Goal: Task Accomplishment & Management: Manage account settings

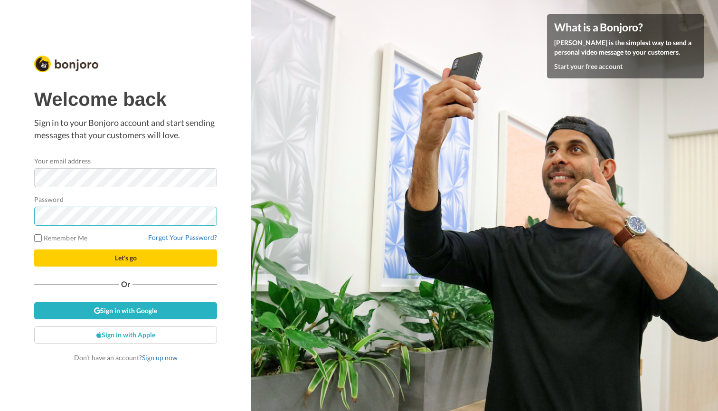
click at [125, 258] on button "Let's go" at bounding box center [125, 257] width 183 height 17
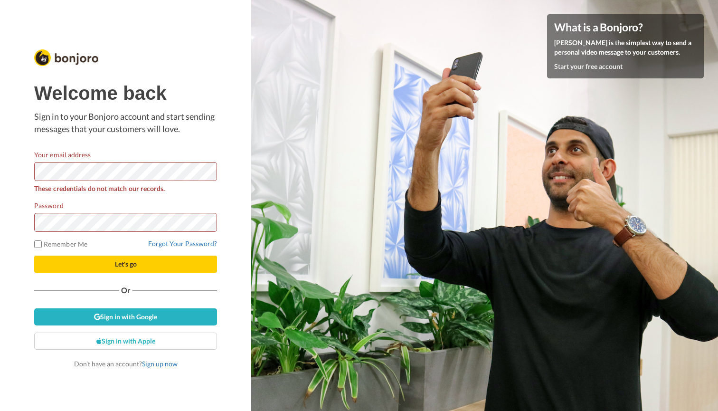
click at [96, 265] on button "Let's go" at bounding box center [125, 263] width 183 height 17
click at [172, 245] on link "Forgot Your Password?" at bounding box center [182, 243] width 69 height 8
click at [156, 363] on link "Sign up now" at bounding box center [160, 363] width 36 height 8
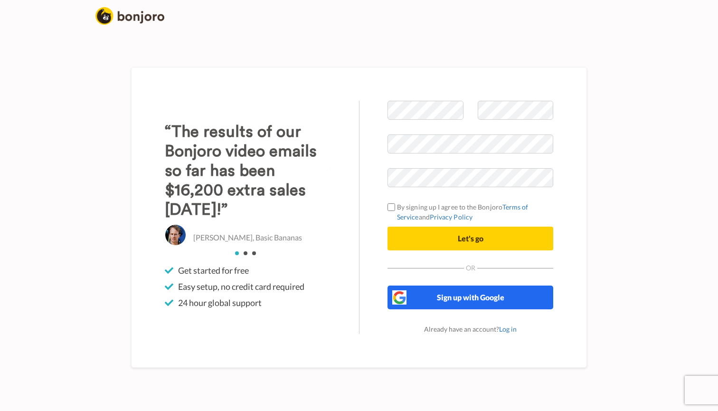
click at [455, 298] on span "Sign up with Google" at bounding box center [470, 296] width 67 height 9
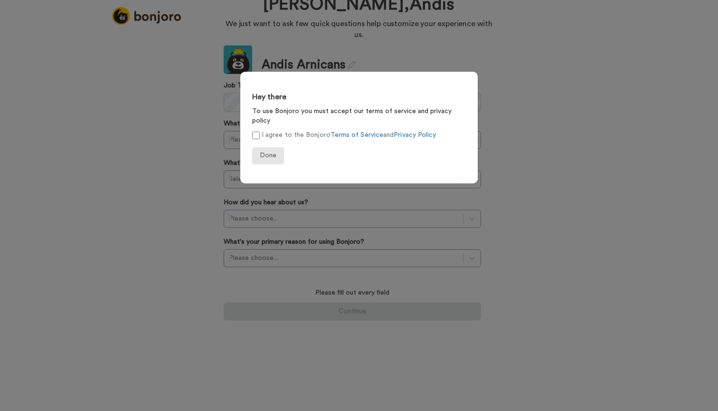
click at [269, 152] on span "Done" at bounding box center [268, 155] width 17 height 7
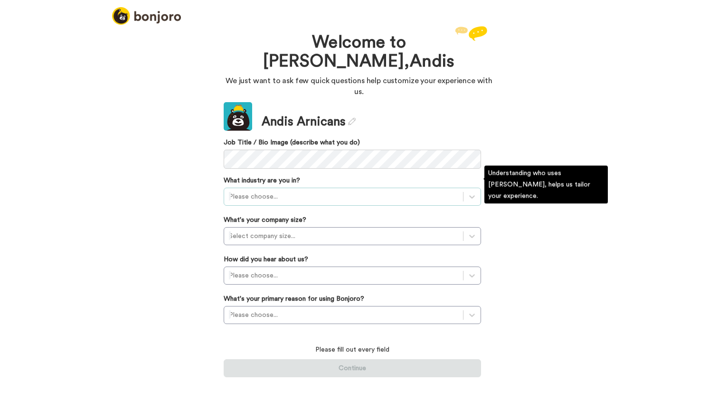
click at [308, 191] on div at bounding box center [343, 196] width 229 height 11
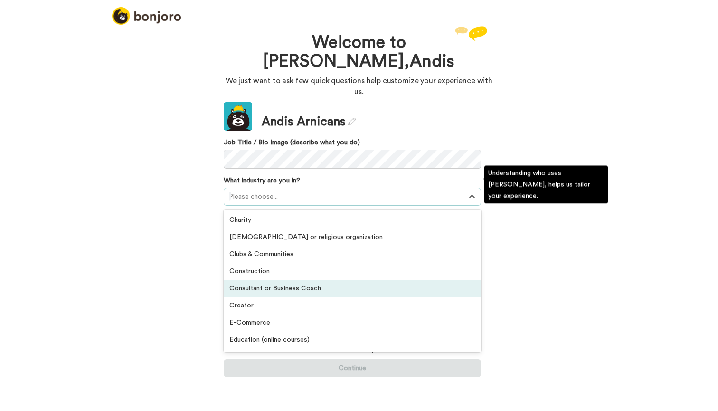
click at [299, 280] on div "Consultant or Business Coach" at bounding box center [352, 288] width 257 height 17
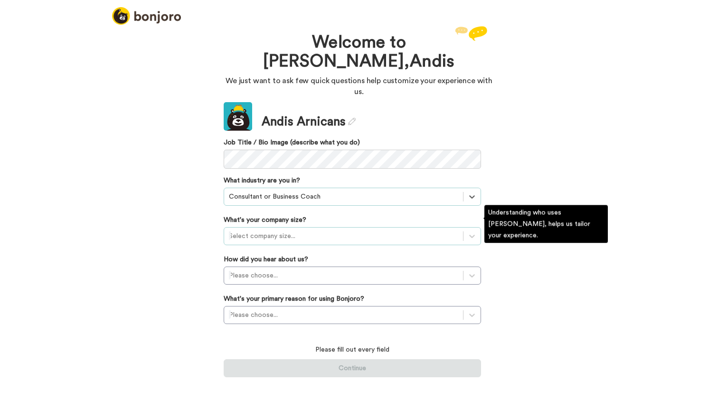
click at [283, 231] on div "Select company size..." at bounding box center [343, 235] width 229 height 9
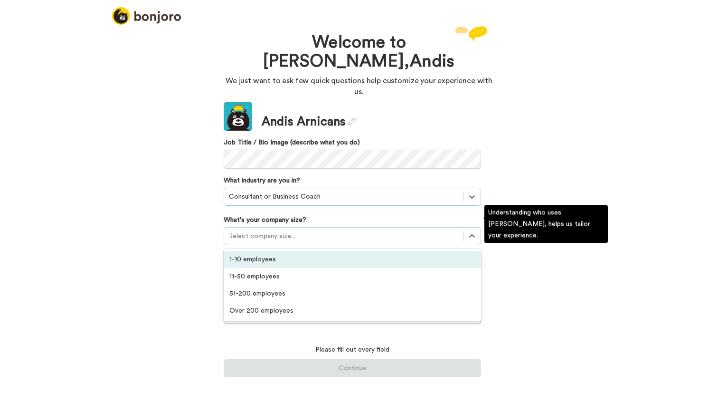
click at [283, 251] on div "1-10 employees" at bounding box center [352, 259] width 257 height 17
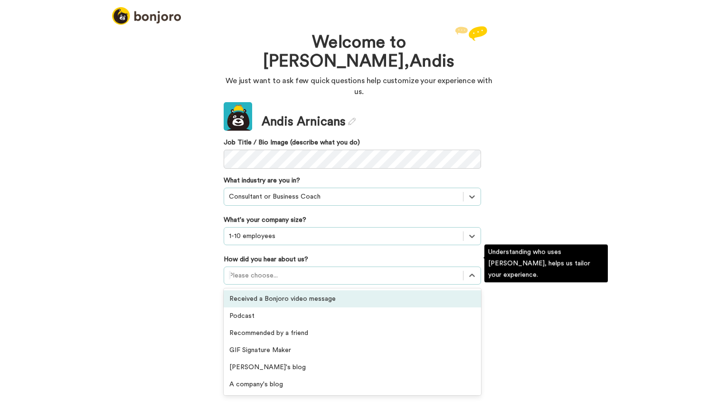
click at [284, 270] on div at bounding box center [343, 275] width 229 height 11
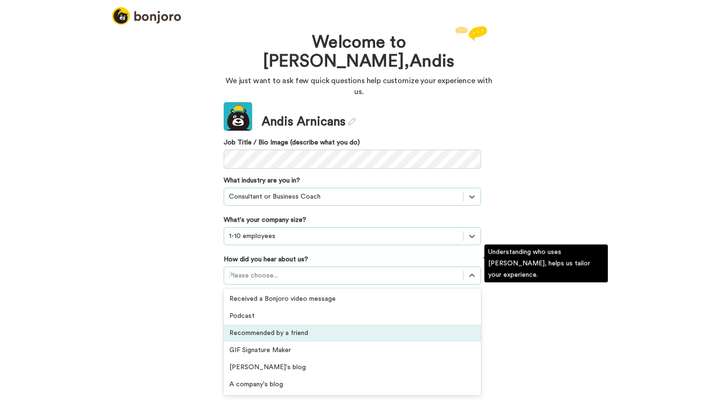
scroll to position [239, 0]
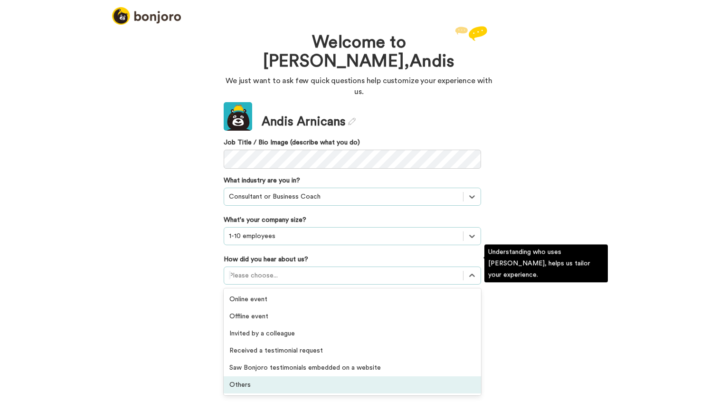
click at [274, 378] on div "Others" at bounding box center [352, 384] width 257 height 17
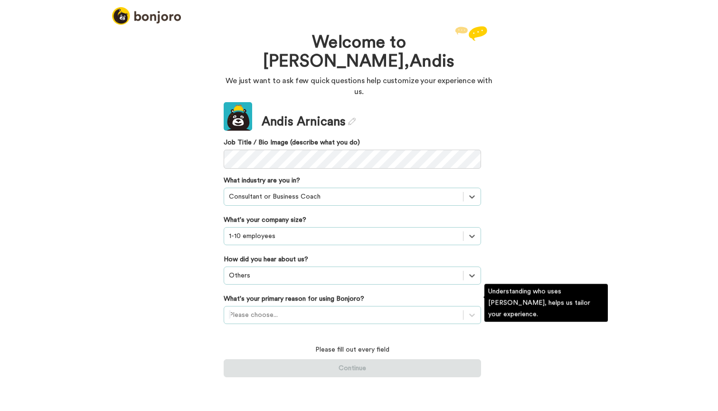
click at [271, 310] on div "Please choose..." at bounding box center [343, 314] width 229 height 9
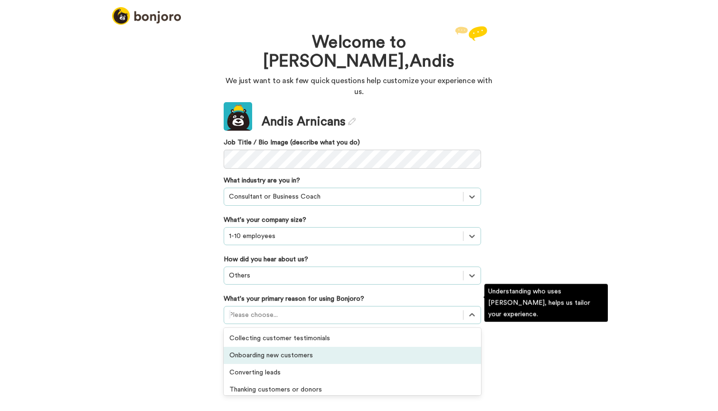
scroll to position [30, 0]
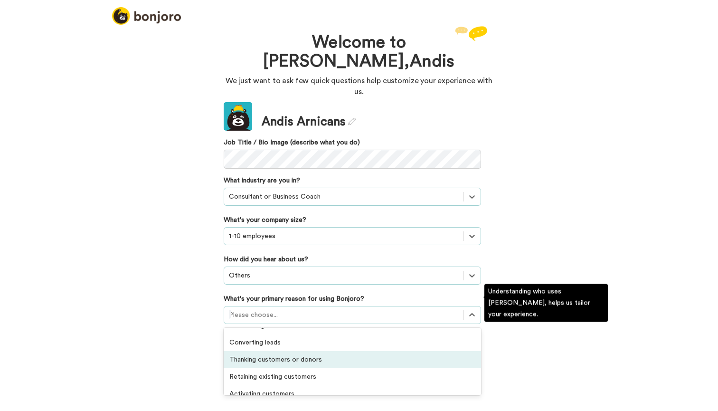
click at [275, 351] on div "Thanking customers or donors" at bounding box center [352, 359] width 257 height 17
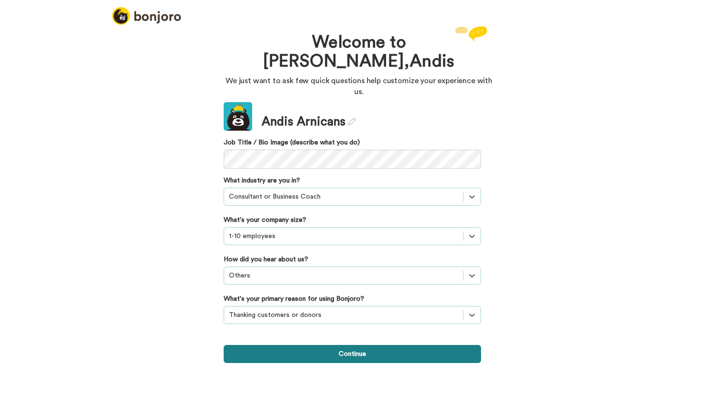
click at [283, 347] on button "Continue" at bounding box center [352, 354] width 257 height 18
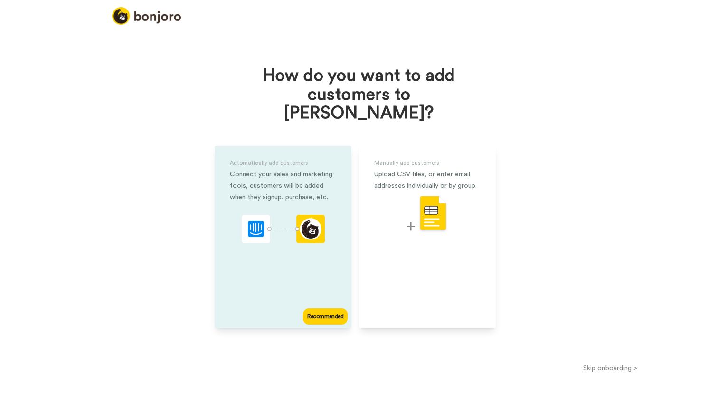
click at [291, 276] on div "Automatically add customers Connect your sales and marketing tools, customers w…" at bounding box center [283, 237] width 137 height 182
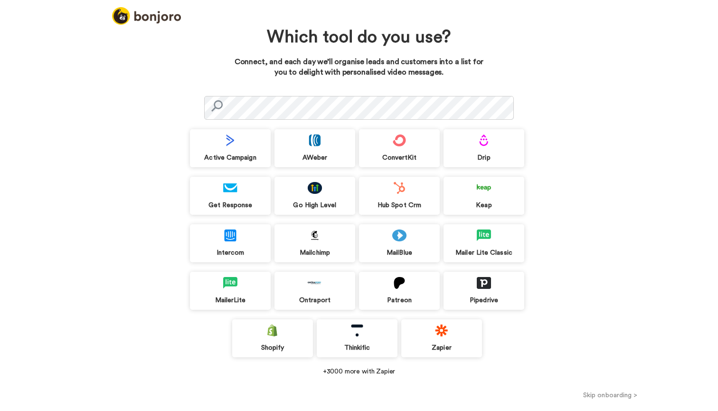
click at [316, 204] on div "Go High Level" at bounding box center [314, 205] width 81 height 9
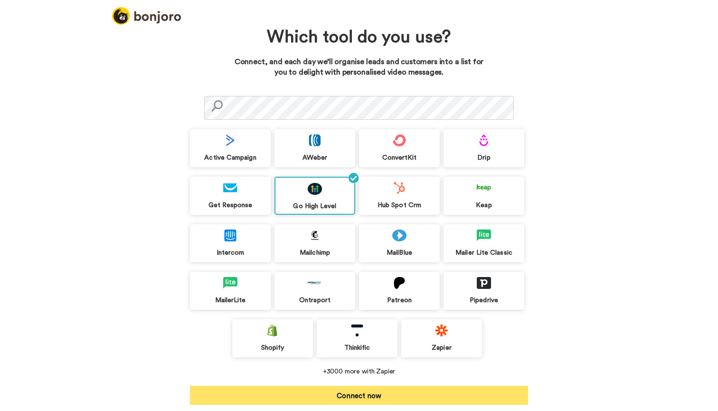
click at [343, 398] on button "Connect now" at bounding box center [359, 395] width 338 height 19
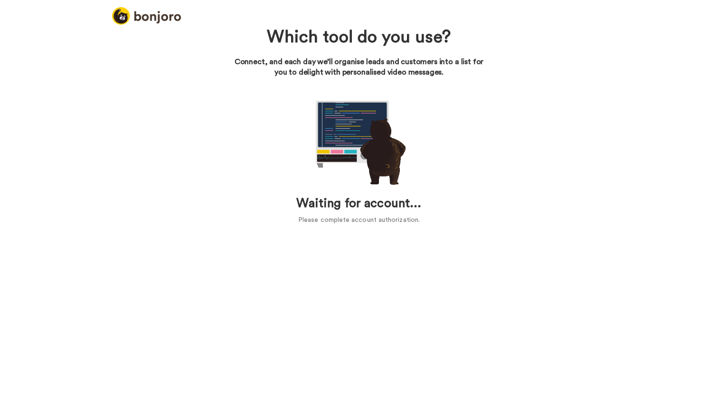
click at [338, 206] on h1 "Waiting for account..." at bounding box center [359, 204] width 338 height 14
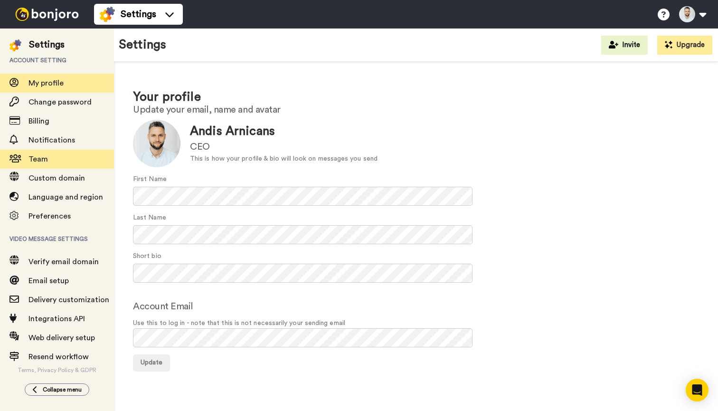
scroll to position [5, 0]
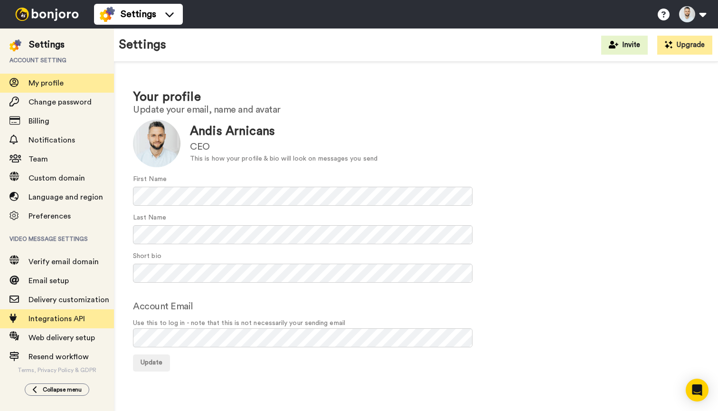
click at [66, 320] on span "Integrations API" at bounding box center [56, 319] width 57 height 8
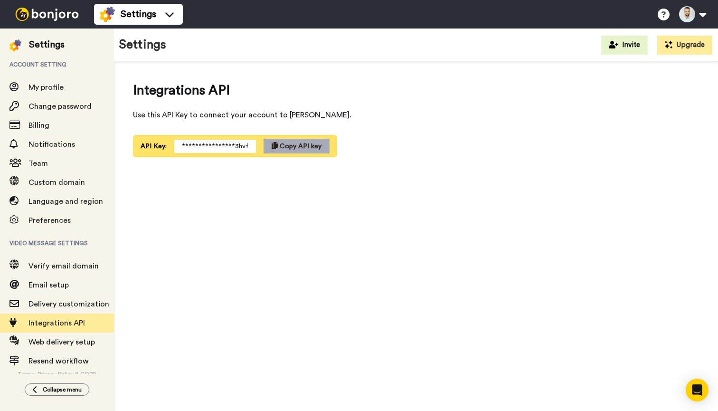
click at [281, 149] on span "Copy API key" at bounding box center [301, 146] width 42 height 7
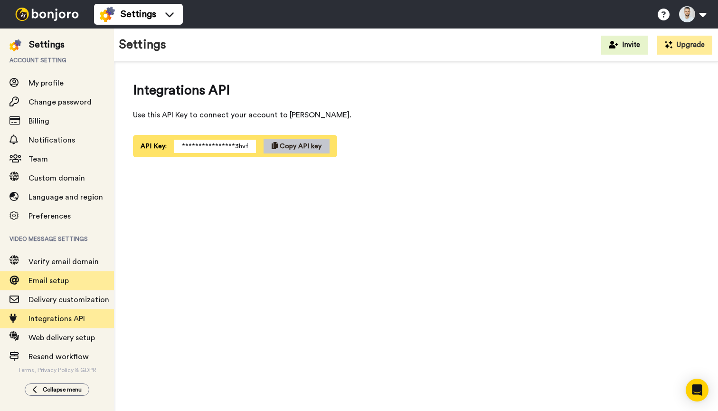
scroll to position [5, 0]
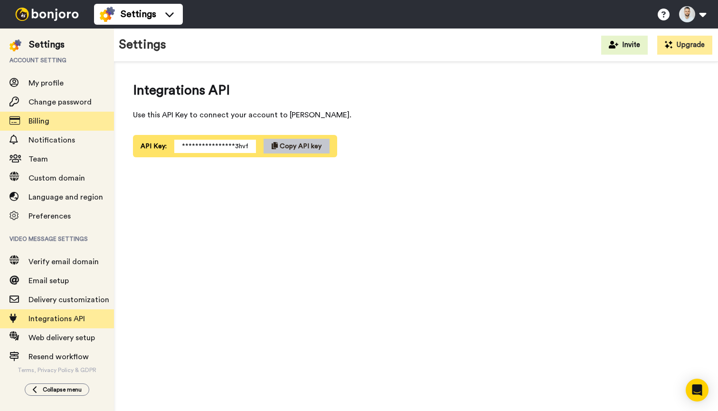
click at [47, 126] on span "Billing" at bounding box center [70, 120] width 85 height 11
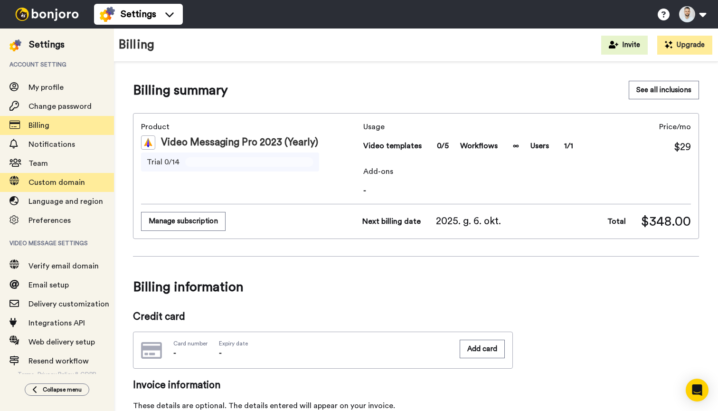
click at [90, 185] on span "Custom domain" at bounding box center [70, 182] width 85 height 11
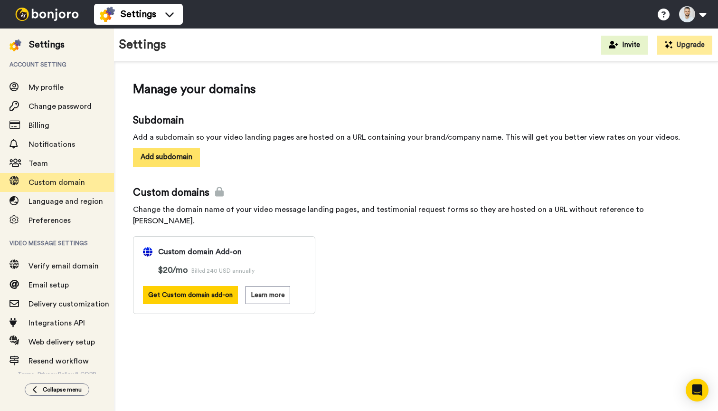
click at [162, 158] on button "Add subdomain" at bounding box center [166, 157] width 67 height 19
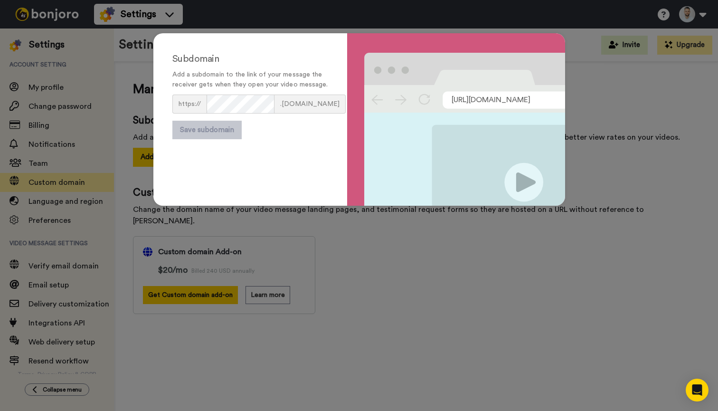
click at [624, 90] on div "Subdomain Add a subdomain to the link of your message the receiver gets when th…" at bounding box center [359, 205] width 718 height 411
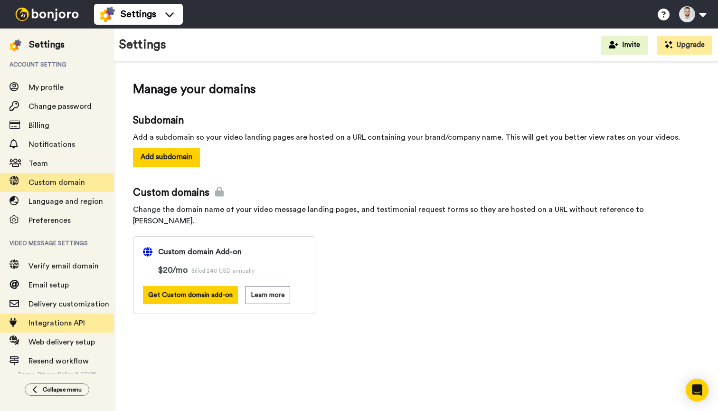
click at [70, 326] on span "Integrations API" at bounding box center [56, 323] width 57 height 8
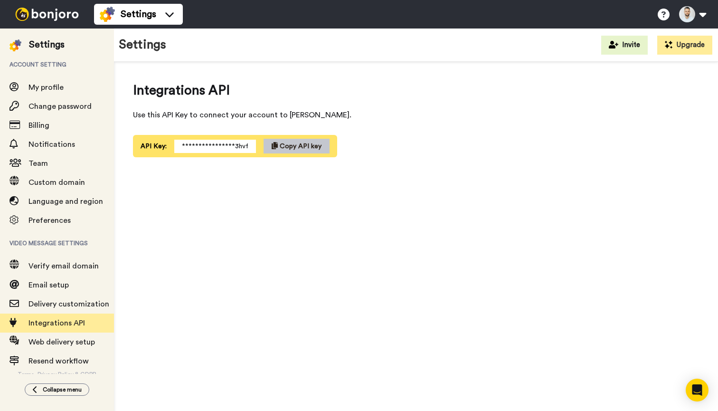
click at [37, 17] on img at bounding box center [46, 14] width 71 height 13
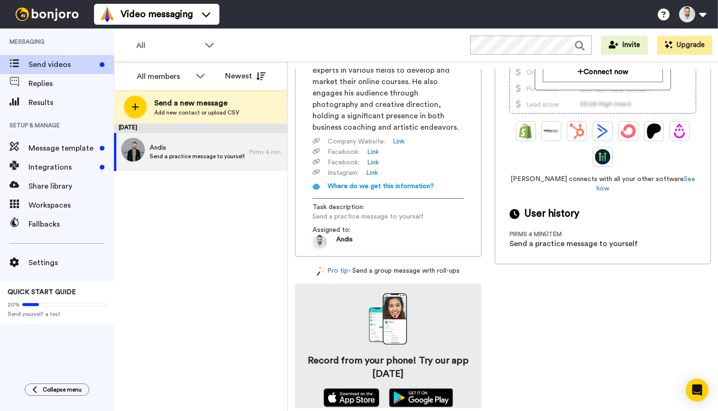
scroll to position [170, 0]
click at [52, 168] on span "Integrations" at bounding box center [61, 166] width 67 height 11
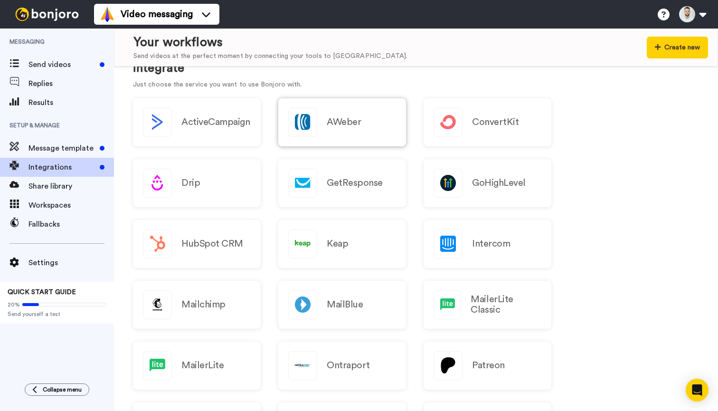
scroll to position [103, 0]
click at [529, 185] on div "GoHighLevel" at bounding box center [488, 184] width 128 height 48
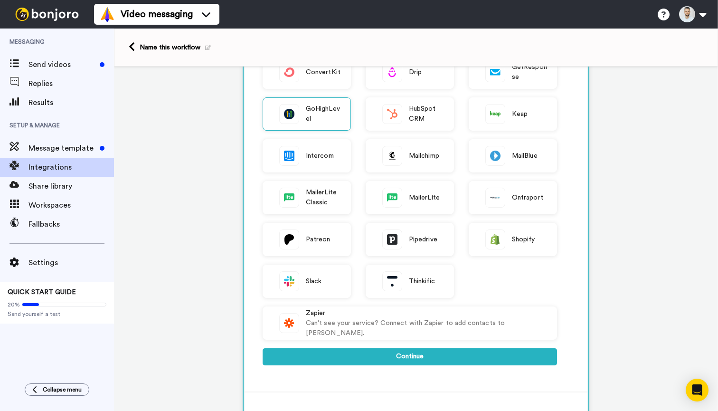
scroll to position [317, 0]
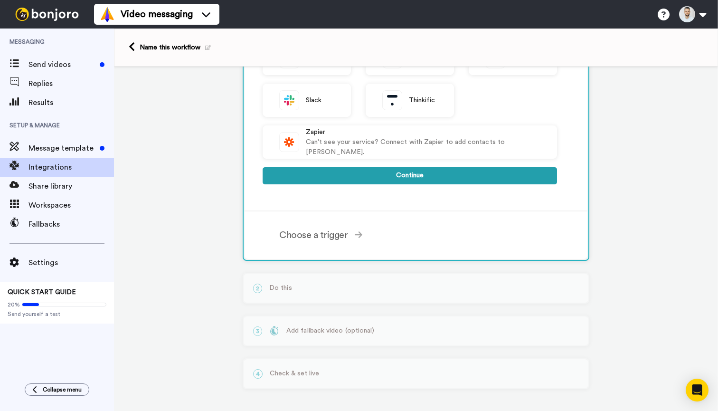
click at [437, 175] on button "Continue" at bounding box center [410, 175] width 294 height 17
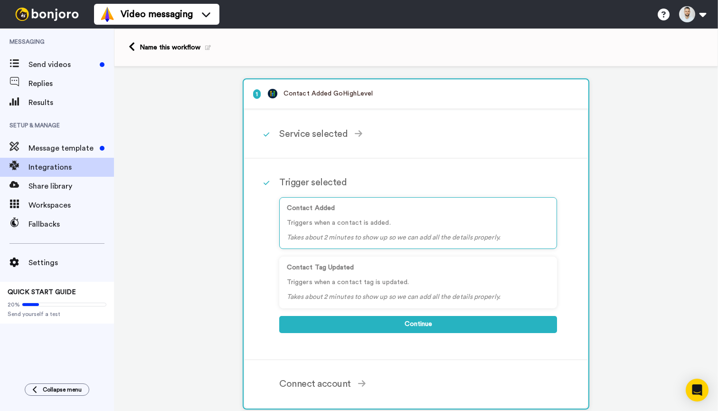
scroll to position [0, 0]
click at [368, 290] on div "Contact Tag Updated Triggers when a contact tag is updated. Takes about 2 minut…" at bounding box center [418, 282] width 278 height 52
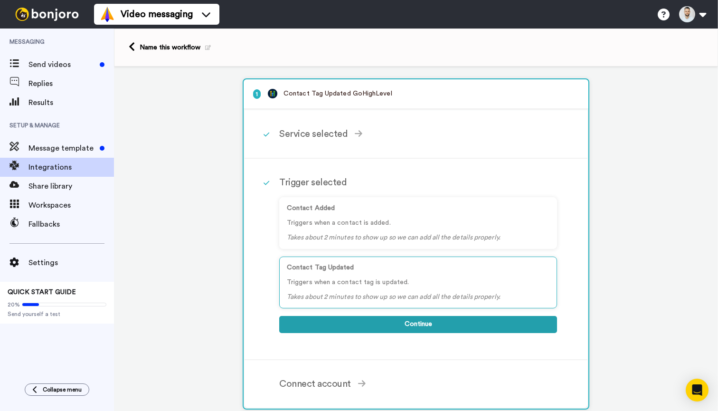
click at [373, 322] on button "Continue" at bounding box center [418, 324] width 278 height 17
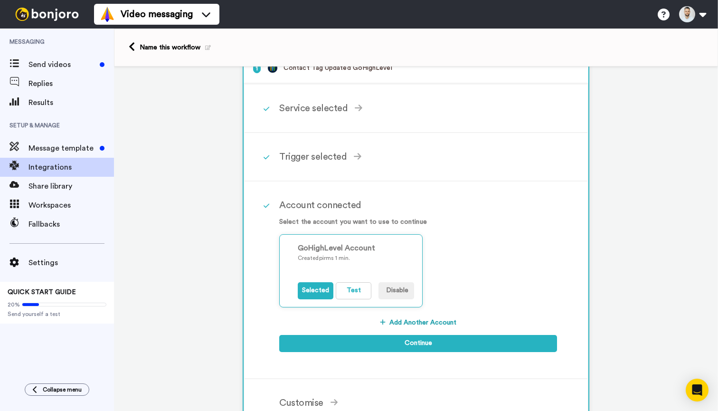
scroll to position [37, 0]
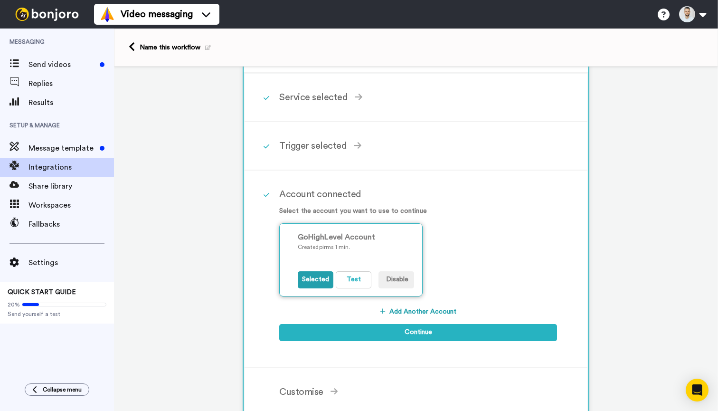
click at [319, 282] on button "Selected" at bounding box center [316, 279] width 36 height 17
click at [321, 284] on button "Selected" at bounding box center [316, 279] width 36 height 17
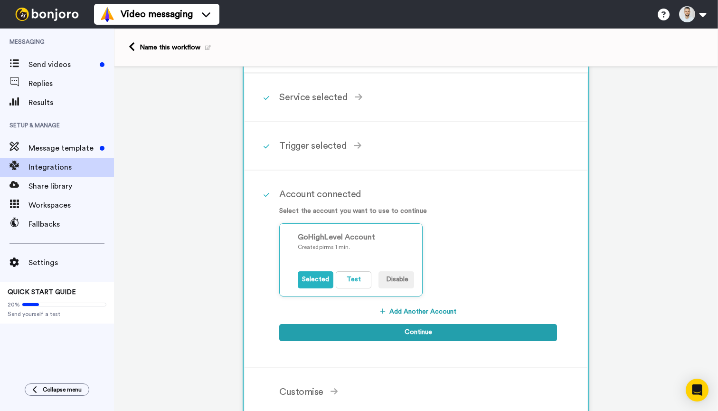
click at [377, 331] on button "Continue" at bounding box center [418, 332] width 278 height 17
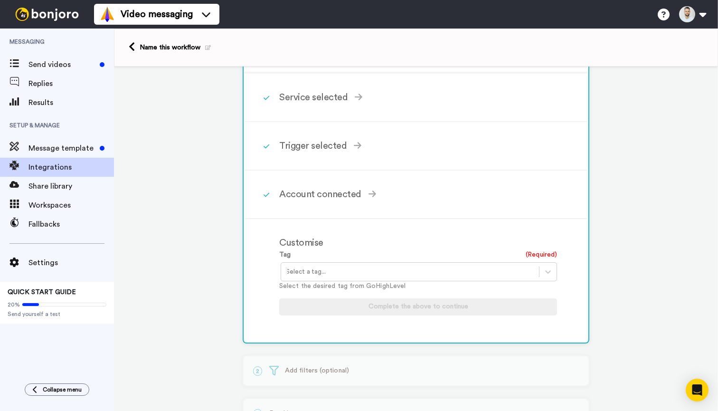
click at [352, 270] on div at bounding box center [410, 271] width 248 height 11
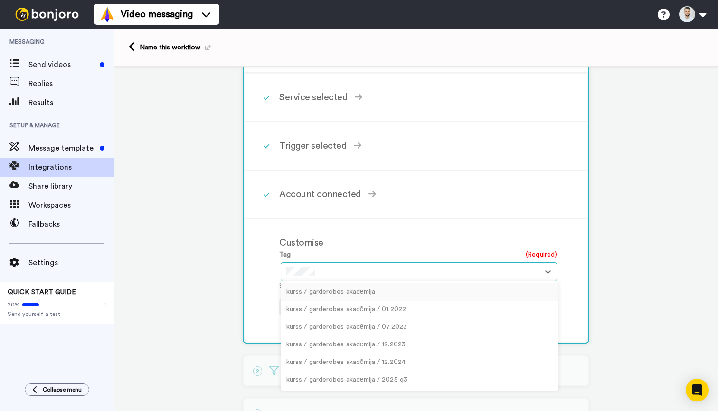
click at [342, 290] on div "kurss / garderobes akadēmija" at bounding box center [420, 292] width 278 height 18
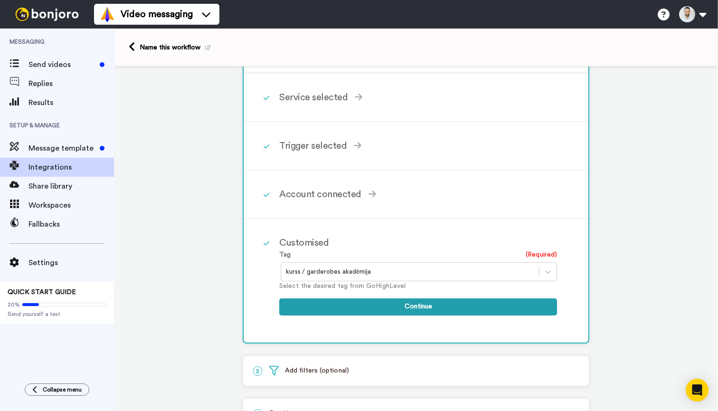
click at [371, 305] on button "Continue" at bounding box center [418, 306] width 278 height 17
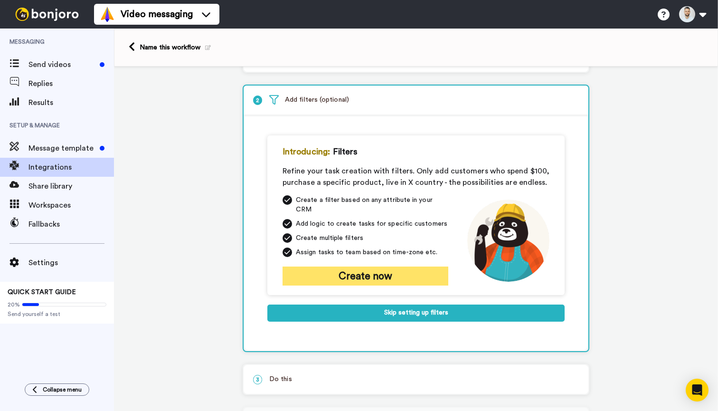
click at [361, 267] on button "Create now" at bounding box center [366, 275] width 166 height 19
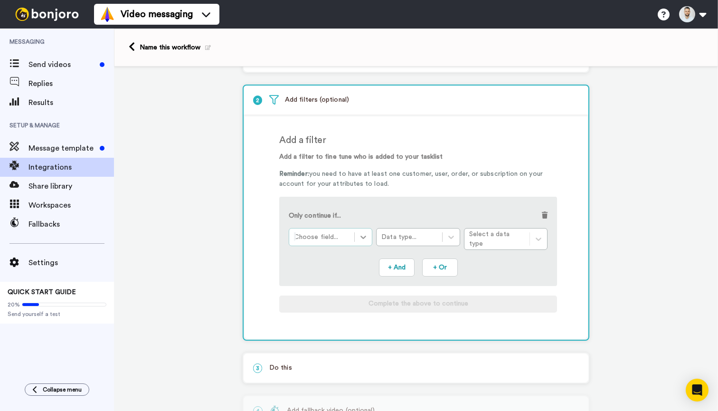
click at [365, 242] on icon at bounding box center [362, 236] width 9 height 9
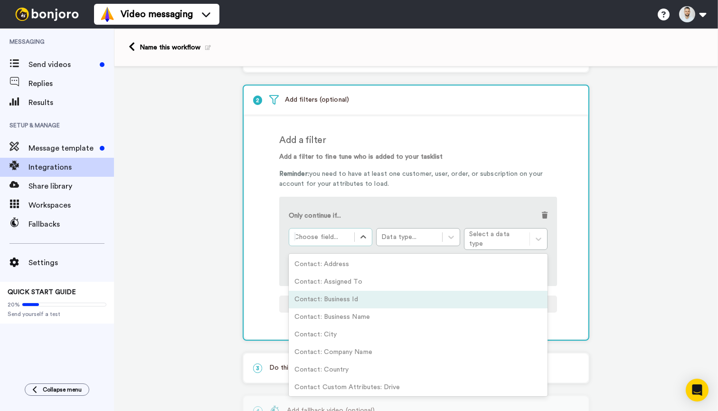
scroll to position [0, 0]
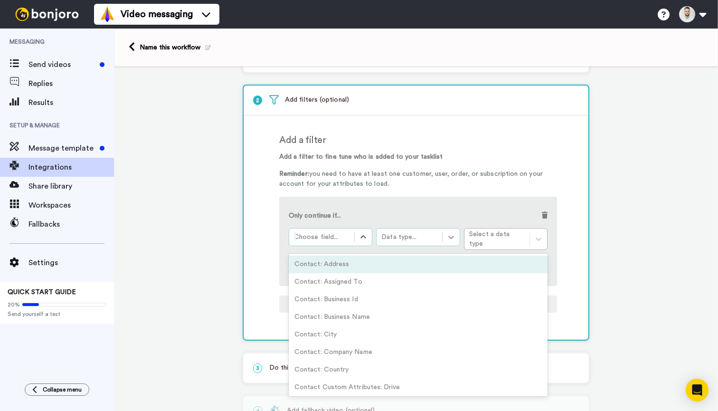
click at [452, 230] on div at bounding box center [451, 236] width 17 height 17
click at [325, 239] on div "Choose field..." at bounding box center [322, 236] width 56 height 9
click at [375, 191] on div "Add a filter to fine tune who is added to your tasklist Reminder: you need to h…" at bounding box center [418, 237] width 278 height 170
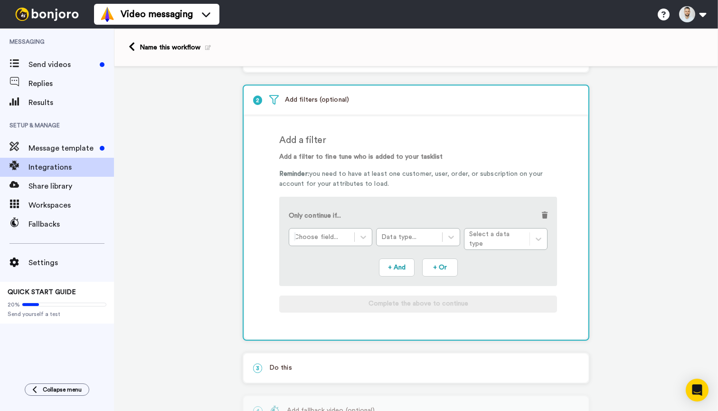
click at [543, 210] on div "Only continue if..." at bounding box center [418, 217] width 259 height 22
click at [543, 214] on span at bounding box center [545, 215] width 6 height 7
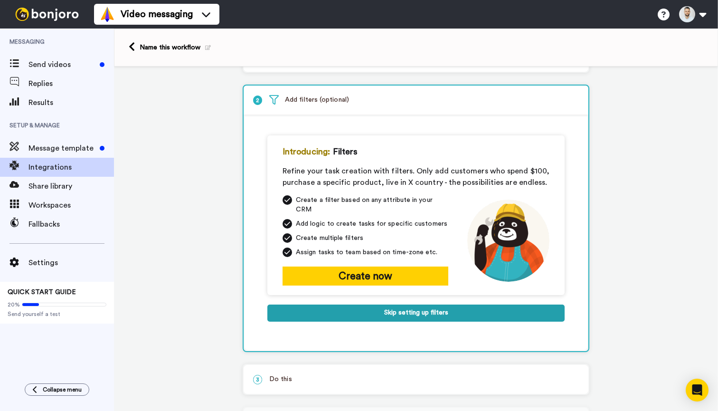
click at [426, 305] on button "Skip setting up filters" at bounding box center [415, 312] width 297 height 17
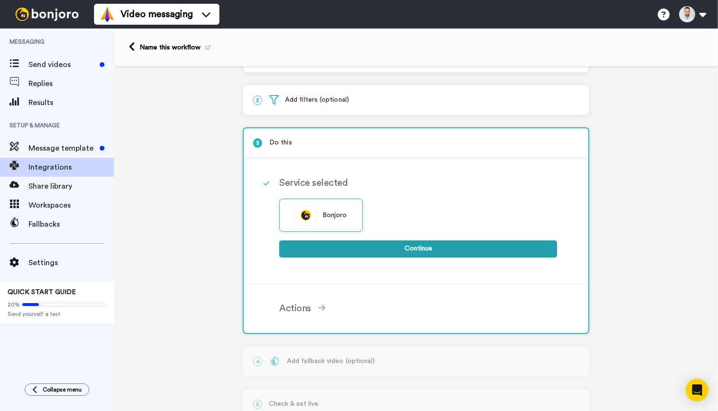
click at [376, 249] on button "Continue" at bounding box center [418, 248] width 278 height 17
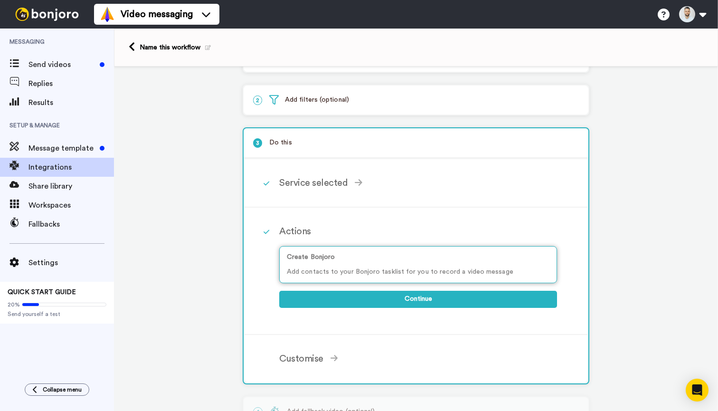
click at [375, 273] on p "Add contacts to your Bonjoro tasklist for you to record a video message" at bounding box center [418, 272] width 263 height 10
click at [383, 297] on button "Continue" at bounding box center [418, 299] width 278 height 17
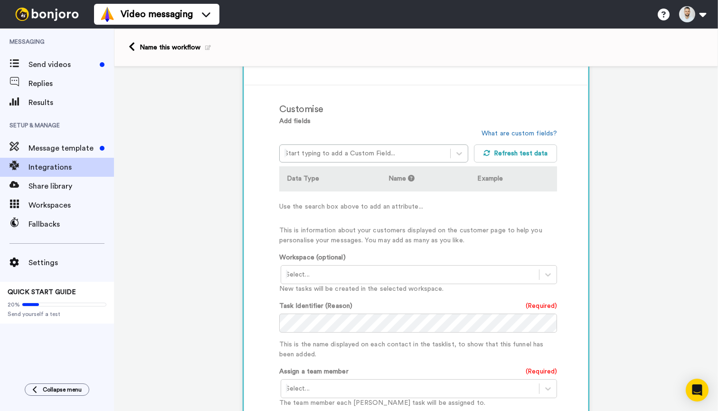
scroll to position [216, 0]
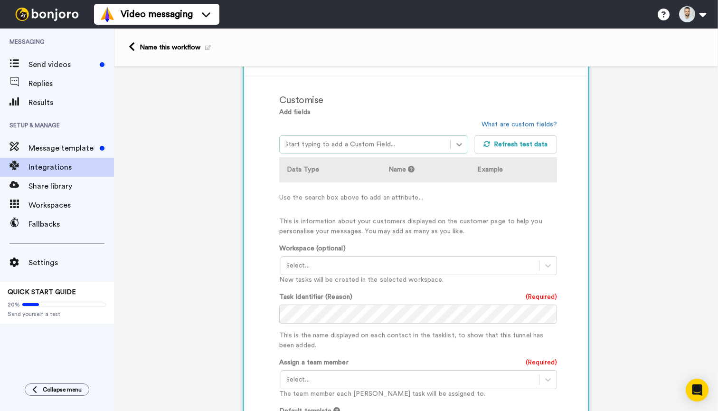
click at [460, 145] on icon at bounding box center [458, 144] width 9 height 9
click at [407, 261] on div at bounding box center [410, 265] width 248 height 11
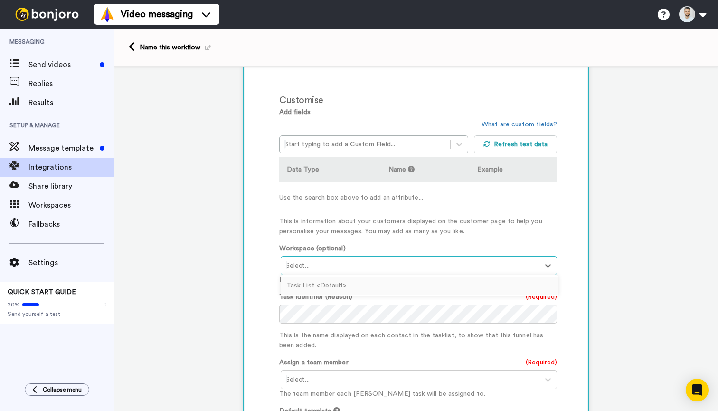
click at [393, 289] on div "Task List <Default>" at bounding box center [420, 286] width 278 height 18
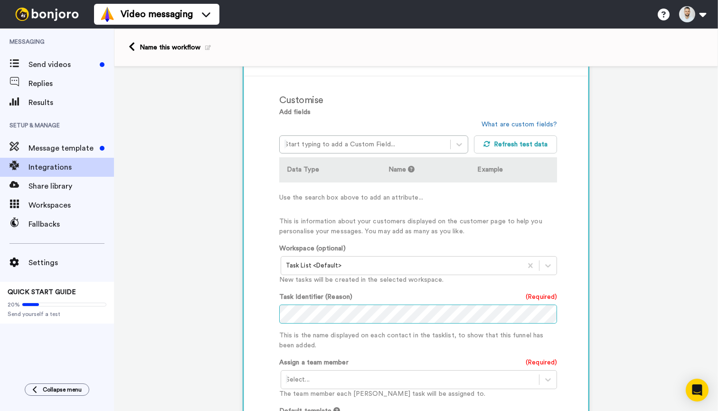
scroll to position [296, 0]
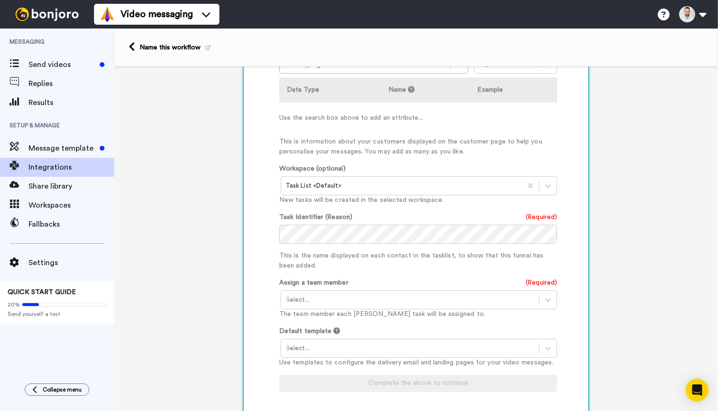
click at [391, 302] on div at bounding box center [410, 299] width 248 height 11
click at [392, 318] on div "Andis Arnicans <andis@andisarnicans.com>" at bounding box center [420, 320] width 278 height 18
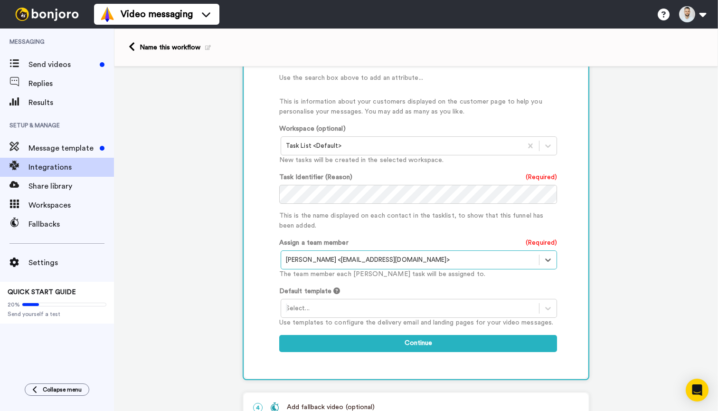
scroll to position [346, 0]
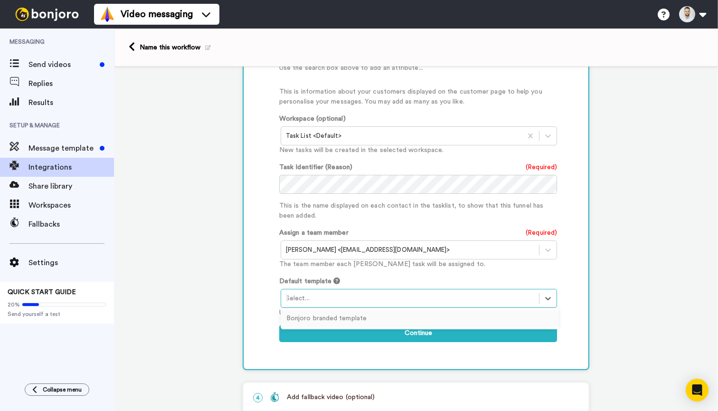
click at [385, 302] on div at bounding box center [410, 297] width 248 height 11
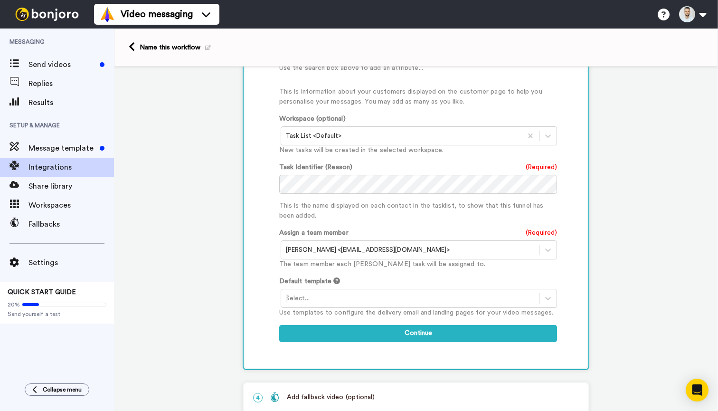
click at [398, 277] on div "Default template Select... Use templates to configure the delivery email and la…" at bounding box center [418, 296] width 278 height 41
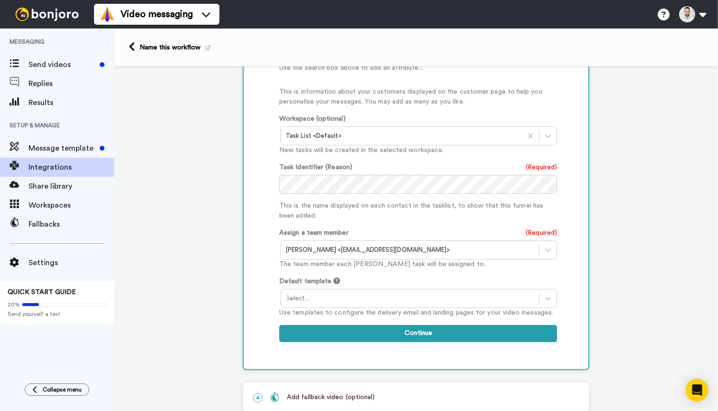
click at [407, 339] on button "Continue" at bounding box center [418, 333] width 278 height 17
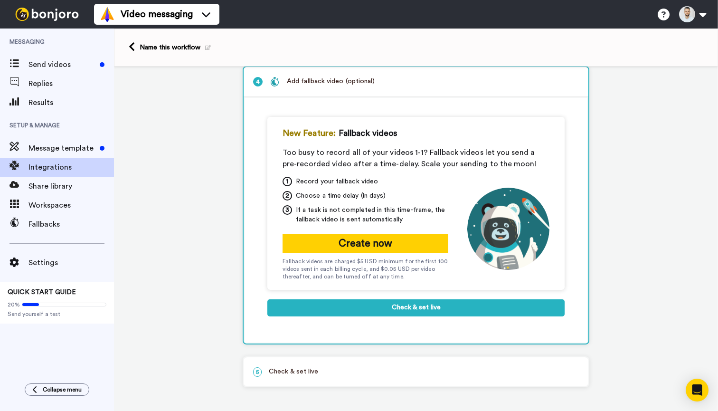
scroll to position [144, 0]
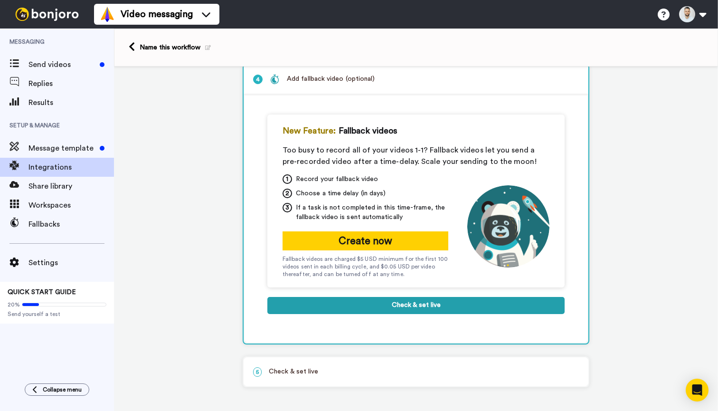
click at [403, 313] on button "Check & set live" at bounding box center [415, 305] width 297 height 17
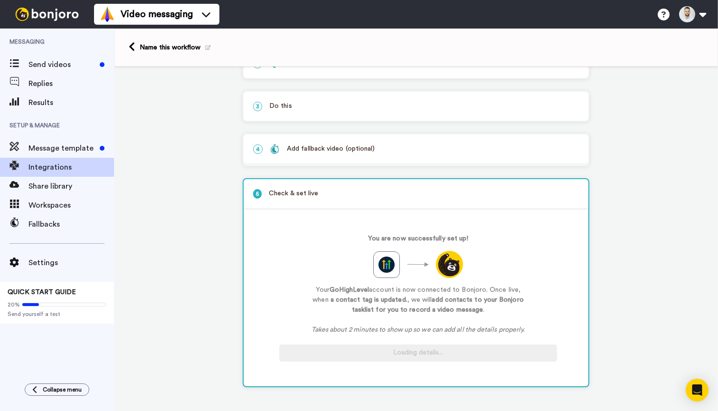
scroll to position [69, 0]
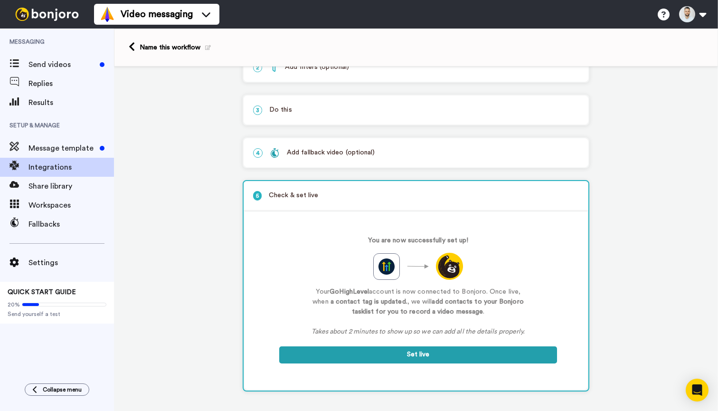
click at [408, 359] on button "Set live" at bounding box center [418, 354] width 278 height 17
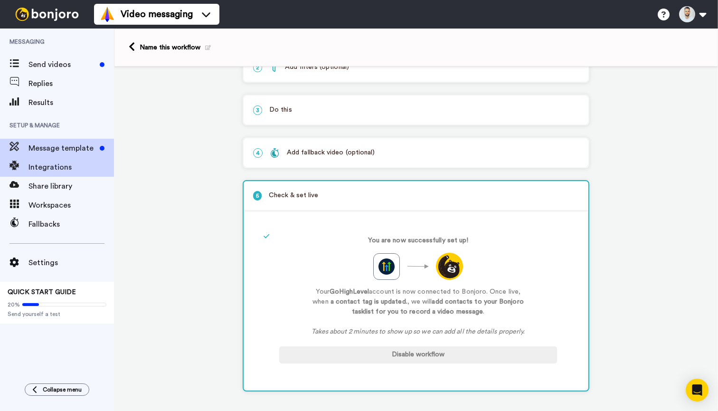
click at [57, 143] on span "Message template" at bounding box center [61, 147] width 67 height 11
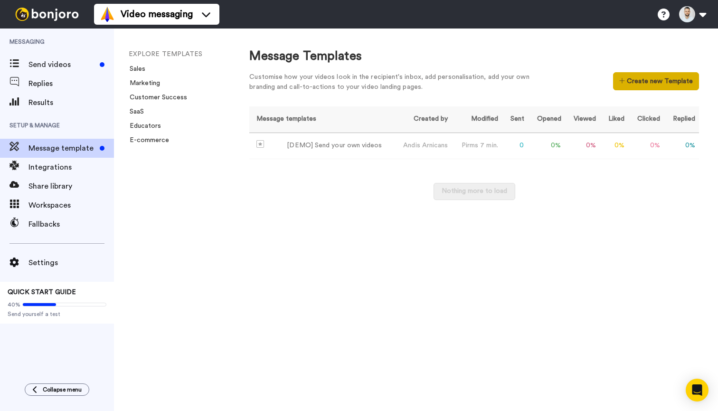
click at [622, 79] on button "Create new Template" at bounding box center [656, 81] width 86 height 18
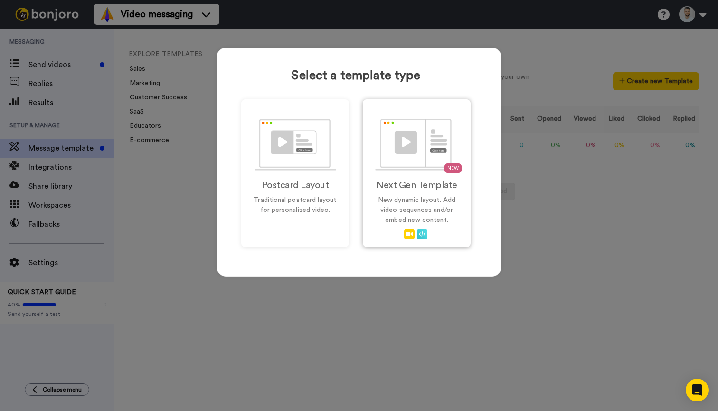
click at [424, 194] on div "NEW Next Gen Template New dynamic layout. Add video sequences and/or embed new …" at bounding box center [417, 173] width 108 height 148
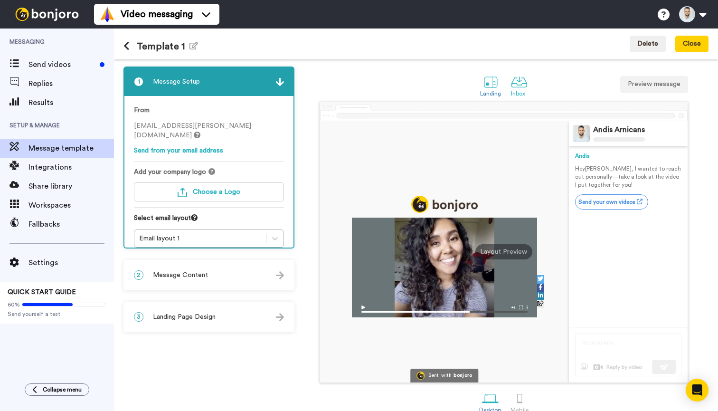
click at [519, 85] on div at bounding box center [519, 82] width 17 height 17
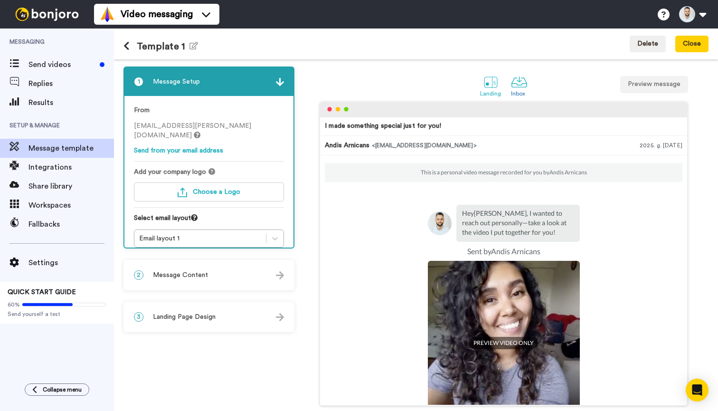
click at [490, 85] on div at bounding box center [490, 82] width 17 height 17
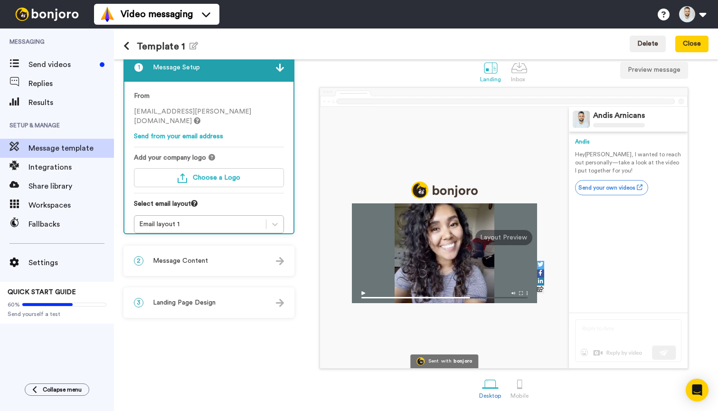
scroll to position [15, 0]
click at [524, 387] on div at bounding box center [519, 384] width 17 height 17
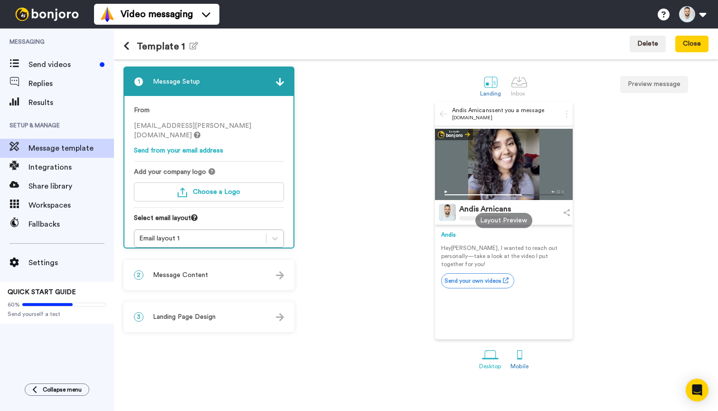
click at [490, 362] on div at bounding box center [490, 354] width 17 height 17
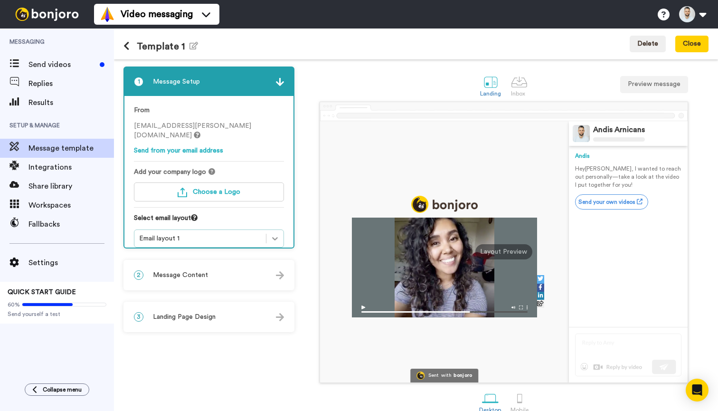
click at [277, 234] on icon at bounding box center [274, 238] width 9 height 9
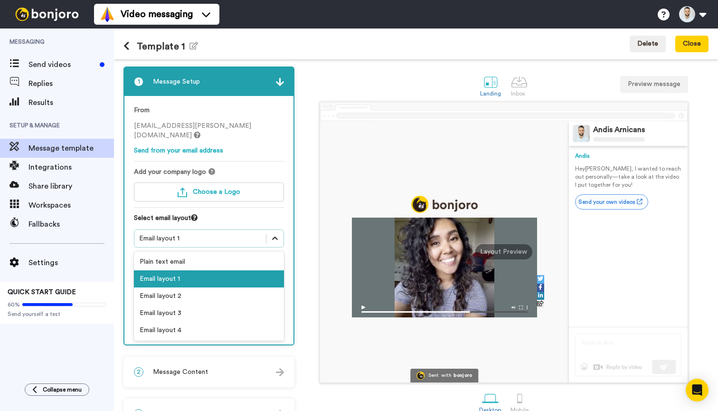
click at [276, 234] on icon at bounding box center [274, 238] width 9 height 9
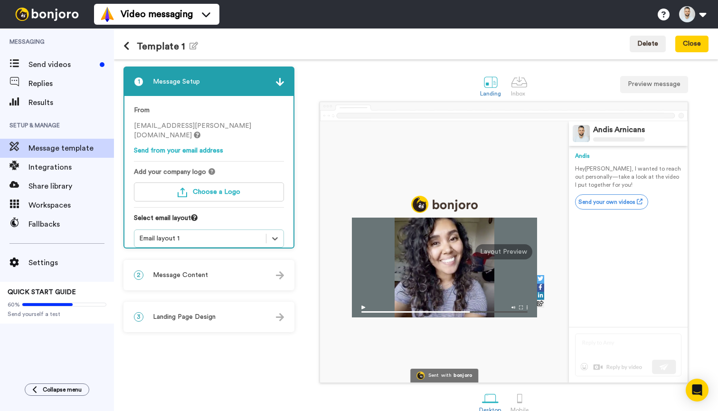
click at [267, 215] on div "Select email layout" at bounding box center [209, 221] width 150 height 16
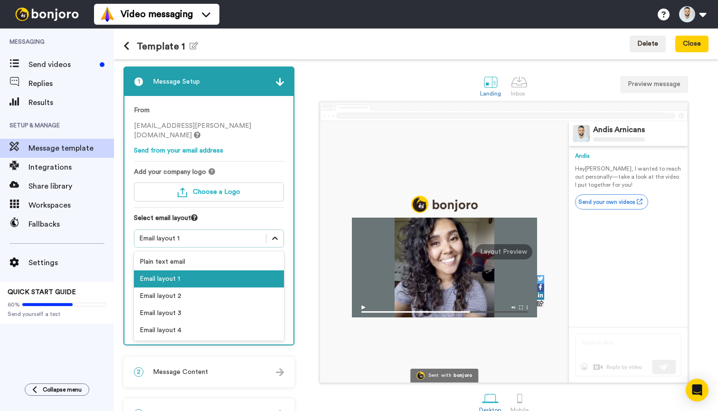
click at [277, 234] on icon at bounding box center [274, 238] width 9 height 9
click at [213, 321] on div "Email layout 4" at bounding box center [209, 329] width 150 height 17
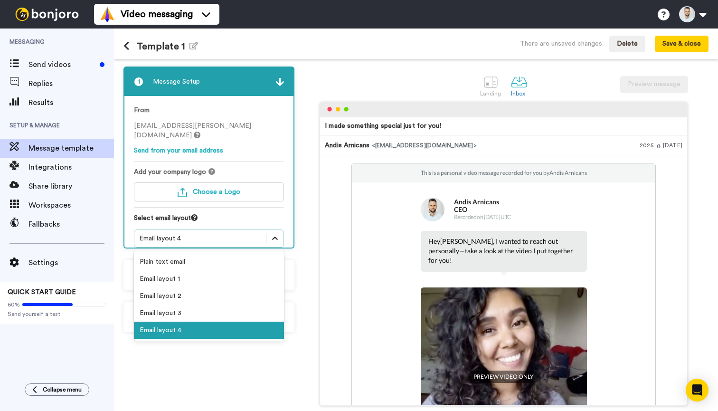
click at [276, 234] on icon at bounding box center [274, 238] width 9 height 9
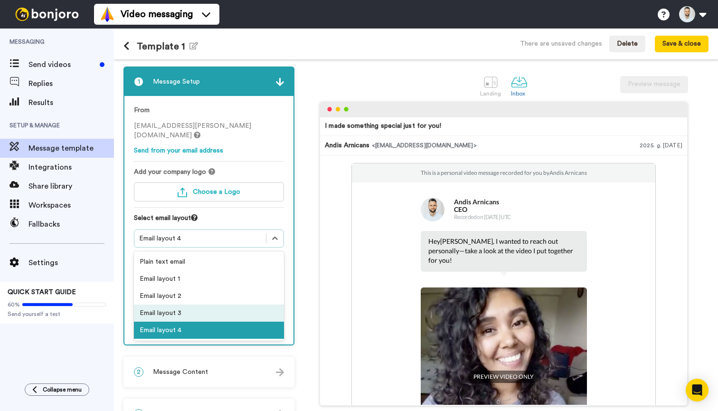
click at [214, 304] on div "Email layout 3" at bounding box center [209, 312] width 150 height 17
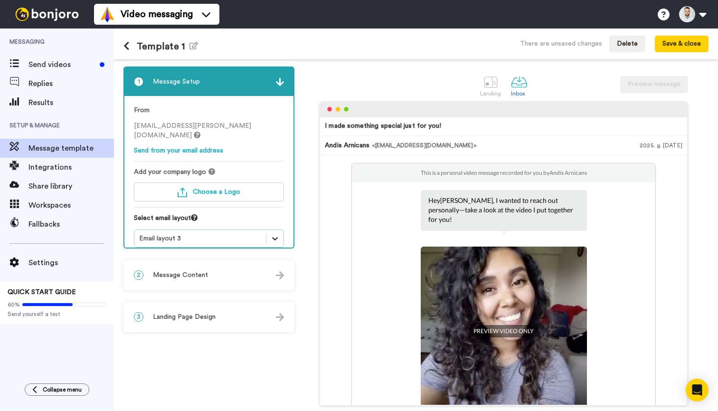
click at [277, 234] on icon at bounding box center [274, 238] width 9 height 9
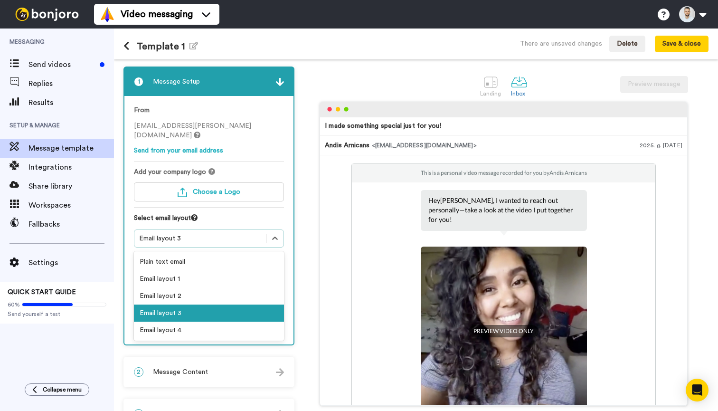
click at [267, 321] on div "Email layout 4" at bounding box center [209, 329] width 150 height 17
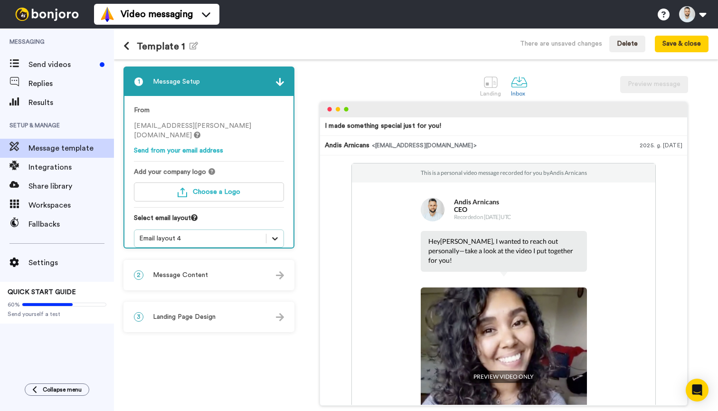
click at [270, 234] on icon at bounding box center [274, 238] width 9 height 9
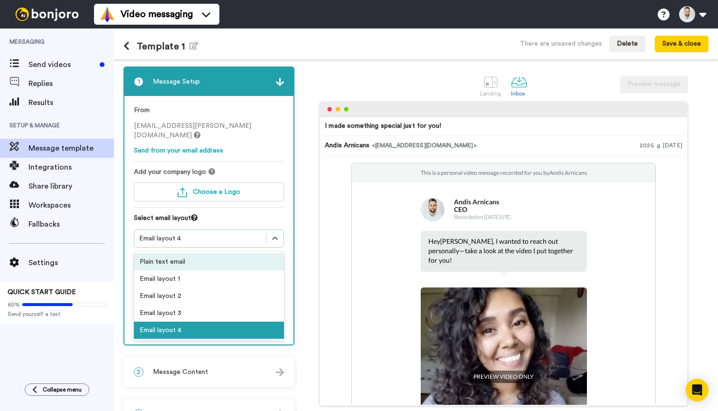
click at [278, 258] on div "Plain text email" at bounding box center [209, 261] width 150 height 17
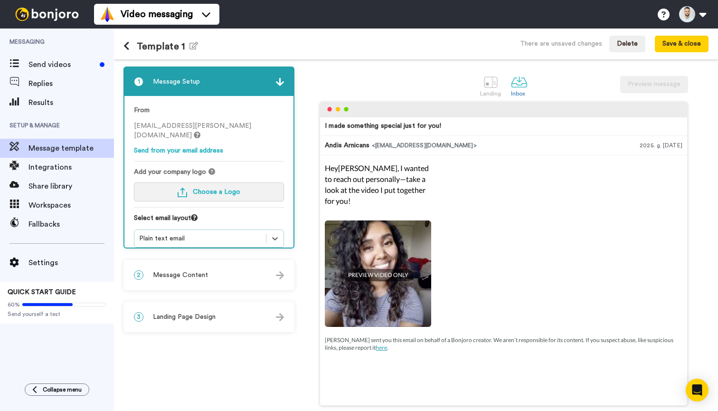
click at [223, 189] on span "Choose a Logo" at bounding box center [216, 192] width 47 height 7
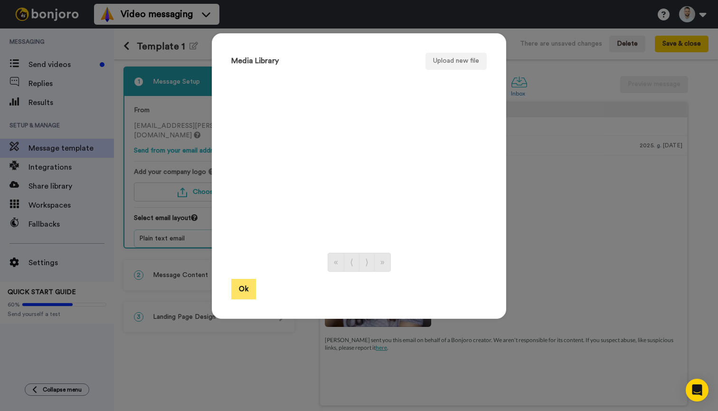
click at [251, 287] on button "Ok" at bounding box center [243, 289] width 25 height 20
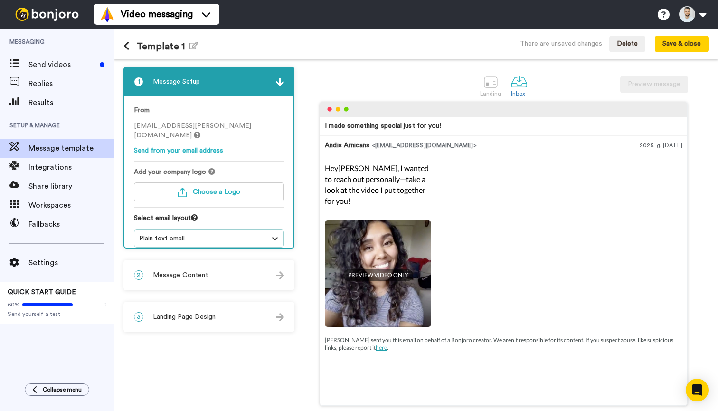
click at [279, 234] on icon at bounding box center [274, 238] width 9 height 9
click at [294, 214] on div "1 Message Setup From andis.arnicans@inbound.bonjoromail.com Send from your emai…" at bounding box center [211, 253] width 176 height 374
click at [246, 188] on button "Choose a Logo" at bounding box center [209, 191] width 150 height 19
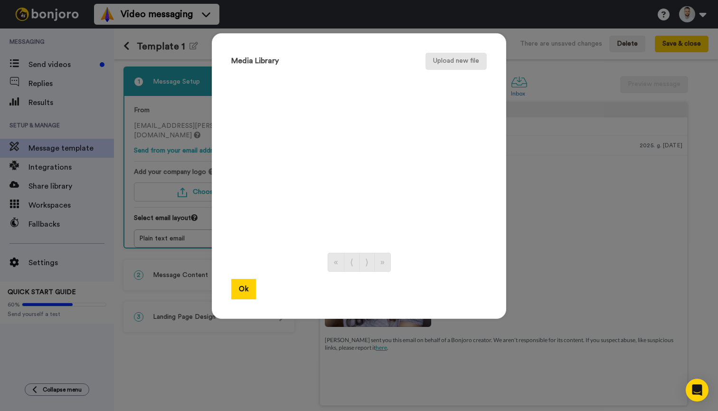
click at [462, 59] on button "Upload new file" at bounding box center [455, 61] width 61 height 17
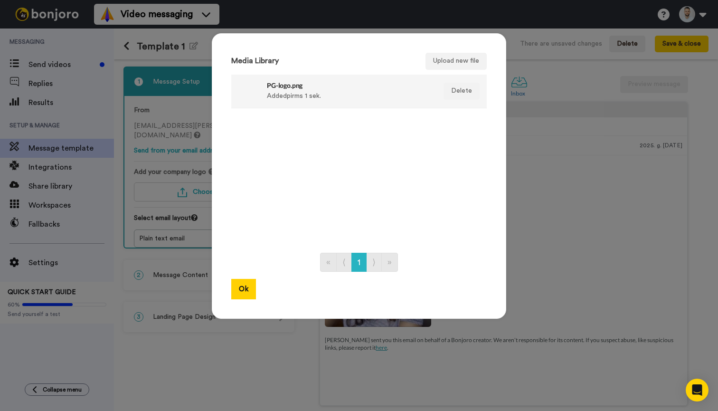
click at [394, 96] on div "PG-logo.png Added pirms 1 sek." at bounding box center [349, 91] width 164 height 24
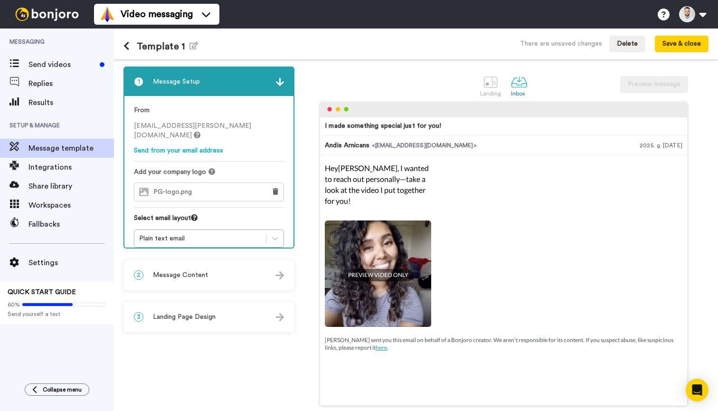
click at [184, 213] on div "Select email layout" at bounding box center [209, 221] width 150 height 16
click at [185, 280] on span "Message Content" at bounding box center [180, 274] width 55 height 9
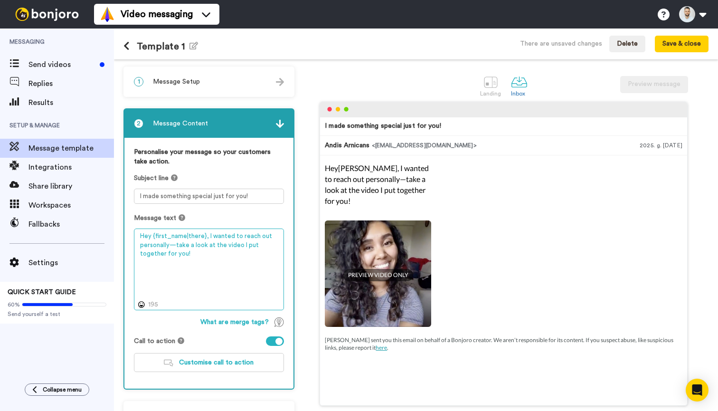
click at [201, 262] on textarea "Hey {first_name|there}, I wanted to reach out personally—take a look at the vid…" at bounding box center [209, 269] width 150 height 82
drag, startPoint x: 202, startPoint y: 257, endPoint x: 136, endPoint y: 248, distance: 66.6
click at [136, 248] on textarea "Hey {first_name|there}, I wanted to reach out personally—take a look at the vid…" at bounding box center [209, 269] width 150 height 82
paste textarea "Gribēju tikai sasveicinātiees ar tevi"
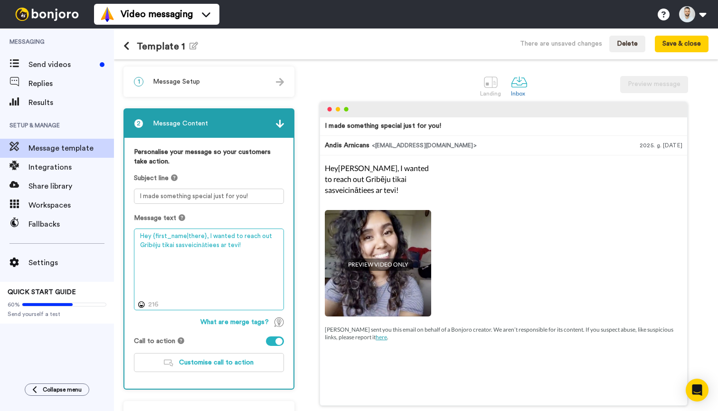
type textarea "Hey {first_name|there}, I wanted to reach out Gribēju tikai sasveicinātiees ar …"
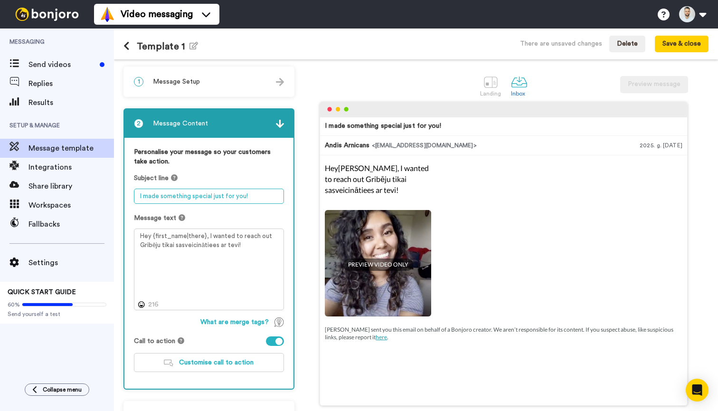
click at [201, 193] on textarea "I made something special just for you!" at bounding box center [209, 196] width 150 height 15
paste textarea "Gribēju tikai sasveicinātiees ar tevi"
drag, startPoint x: 144, startPoint y: 198, endPoint x: 131, endPoint y: 198, distance: 13.3
click at [131, 198] on div "Personalise your message so your customers take action. Subject line Gribēju ti…" at bounding box center [208, 263] width 169 height 251
type textarea "Personīgs video sveiciens no manis!"
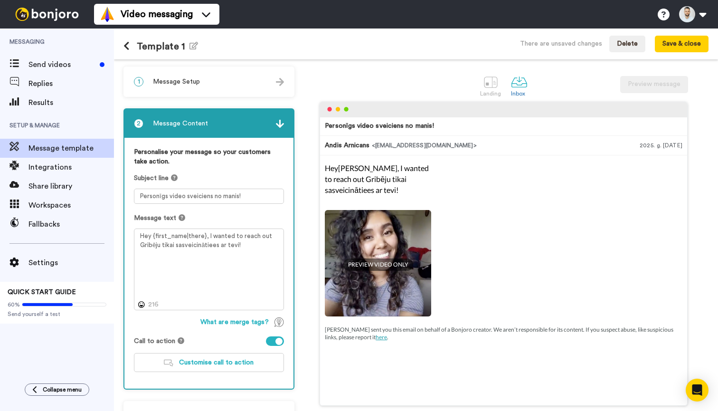
click at [348, 187] on p "Hey Tom , I wanted to reach out Gribēju tikai sasveicinātiees ar tevi!" at bounding box center [378, 179] width 106 height 33
drag, startPoint x: 244, startPoint y: 249, endPoint x: 141, endPoint y: 245, distance: 103.1
click at [141, 245] on textarea "Hey {first_name|there}, I wanted to reach out Gribēju tikai sasveicinātiees ar …" at bounding box center [209, 269] width 150 height 82
paste textarea "[PERSON_NAME], Andis! Tikai gribēju sasveicināties un pateikt paldies, ka piete…"
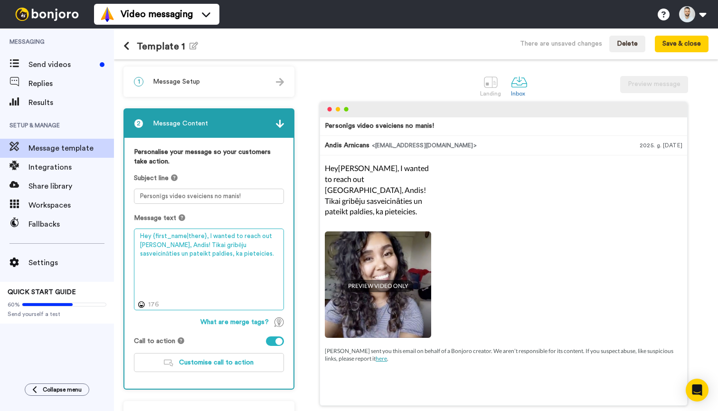
drag, startPoint x: 153, startPoint y: 236, endPoint x: 203, endPoint y: 237, distance: 50.3
click at [203, 237] on textarea "Hey {first_name|there}, I wanted to reach out Sveika, Andis! Tikai gribēju sasv…" at bounding box center [209, 269] width 150 height 82
click at [169, 245] on textarea "Hey {first_name|there}, I wanted to reach out Sveika, Andis! Tikai gribēju sasv…" at bounding box center [209, 269] width 150 height 82
paste textarea "{first_name|there}"
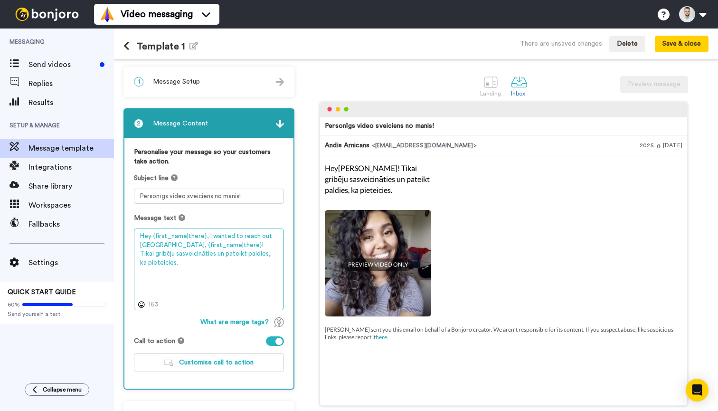
drag, startPoint x: 211, startPoint y: 245, endPoint x: 162, endPoint y: 245, distance: 48.9
click at [162, 245] on textarea "Hey {first_name|there}, I wanted to reach out Sveika, {first_name|there}! Tikai…" at bounding box center [209, 269] width 150 height 82
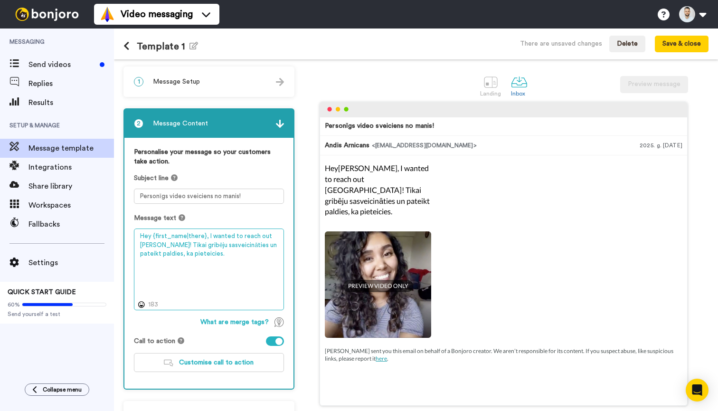
drag, startPoint x: 270, startPoint y: 237, endPoint x: 133, endPoint y: 237, distance: 136.7
click at [133, 237] on div "Personalise your message so your customers take action. Subject line Personīgs …" at bounding box center [208, 263] width 169 height 251
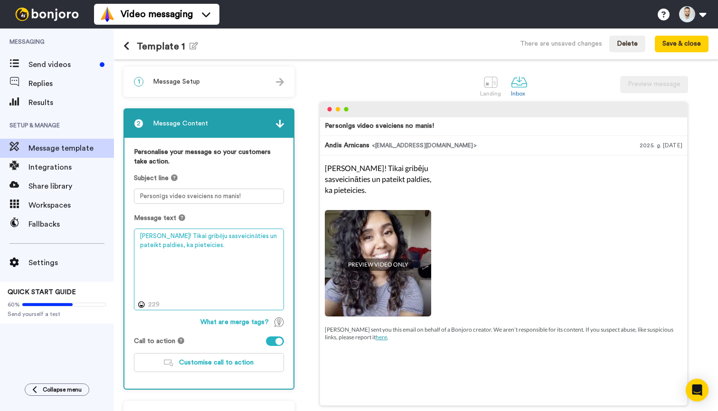
click at [236, 239] on textarea "Sveika! Tikai gribēju sasveicināties un pateikt paldies, ka pieteicies." at bounding box center [209, 269] width 150 height 82
click at [241, 248] on textarea "Sveika! Tikai gribēju sasveicināties video formātā un pateikt paldies, ka piete…" at bounding box center [209, 269] width 150 height 82
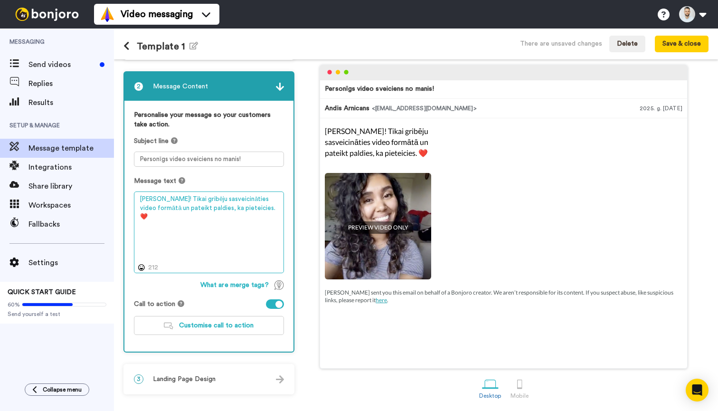
scroll to position [38, 0]
type textarea "Sveika! Tikai gribēju sasveicināties video formātā un pateikt paldies, ka piete…"
click at [274, 302] on div at bounding box center [275, 303] width 18 height 9
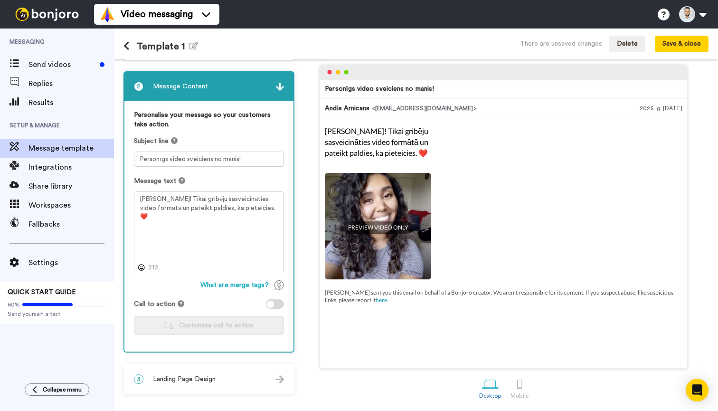
click at [274, 302] on div at bounding box center [275, 303] width 18 height 9
click at [237, 332] on button "Customise call to action" at bounding box center [209, 325] width 150 height 19
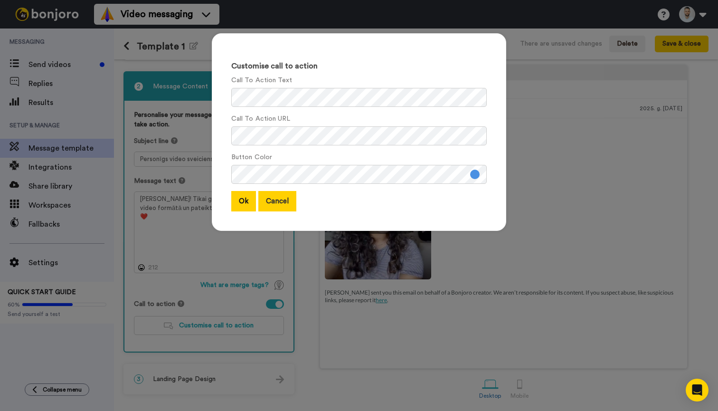
click at [280, 204] on button "Cancel" at bounding box center [277, 201] width 38 height 20
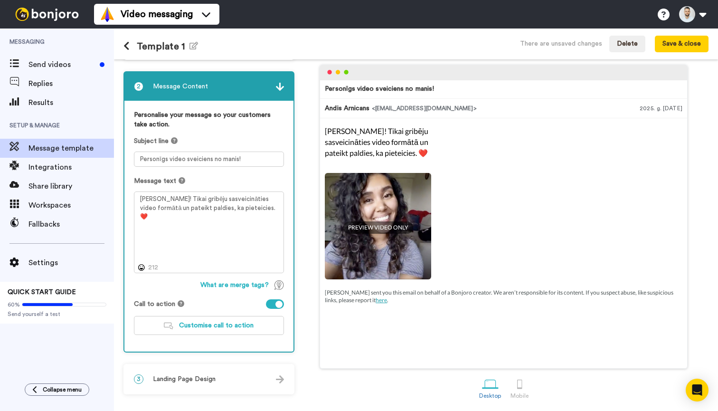
click at [212, 378] on span "Landing Page Design" at bounding box center [184, 378] width 63 height 9
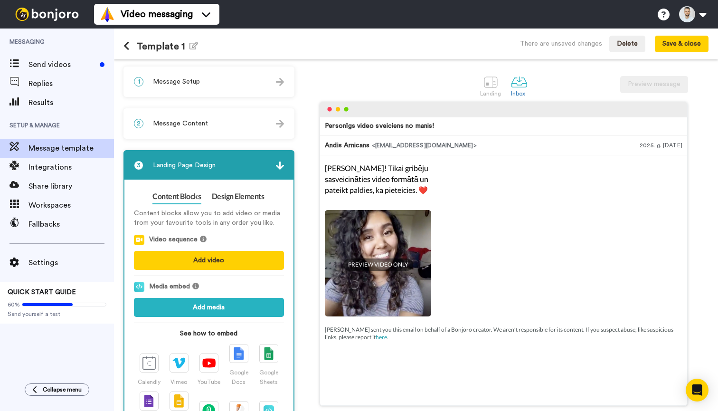
scroll to position [0, 0]
click at [490, 83] on div at bounding box center [490, 82] width 17 height 17
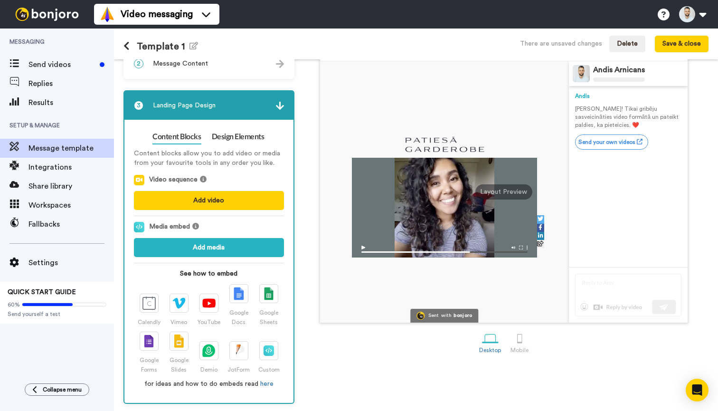
scroll to position [60, 0]
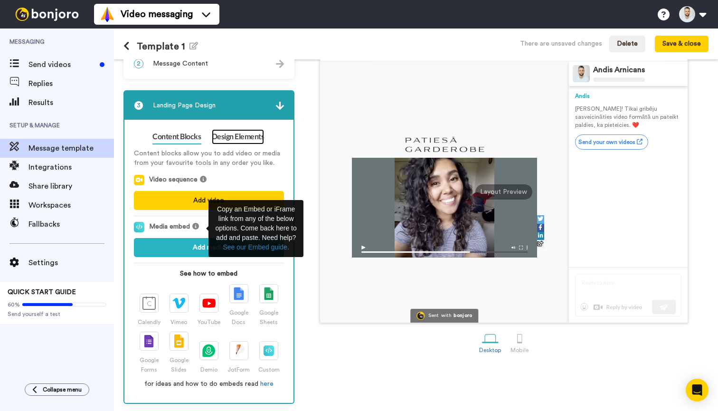
click at [236, 137] on link "Design Elements" at bounding box center [238, 136] width 53 height 15
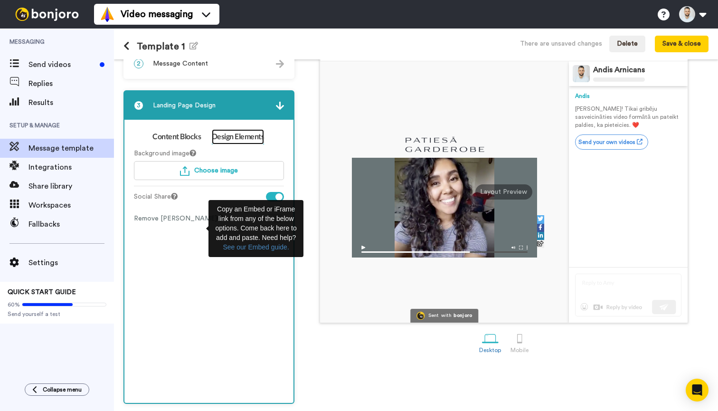
scroll to position [15, 0]
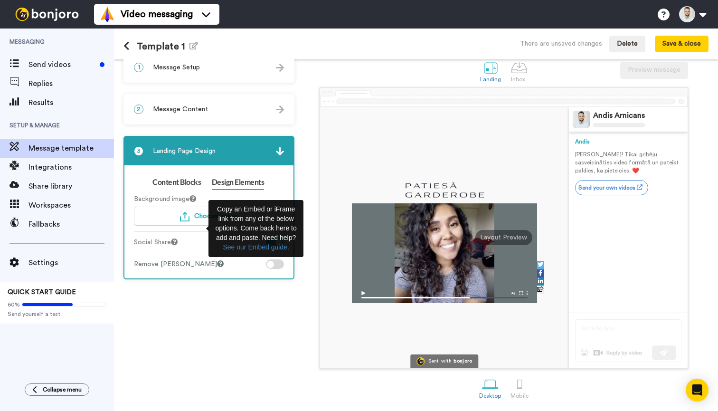
click at [537, 275] on div at bounding box center [540, 273] width 7 height 8
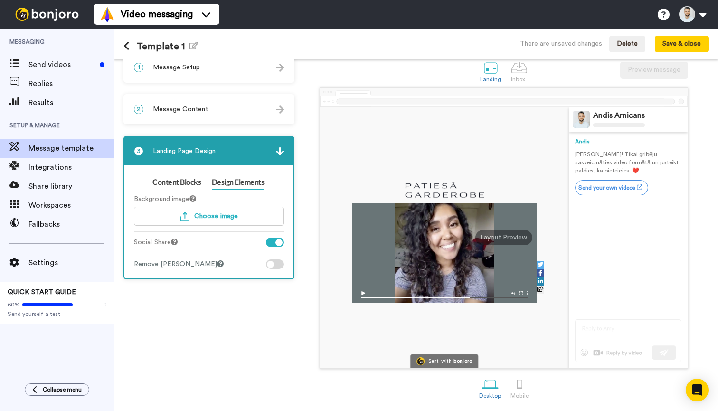
click at [275, 240] on div at bounding box center [278, 242] width 7 height 7
click at [185, 183] on link "Content Blocks" at bounding box center [176, 182] width 48 height 15
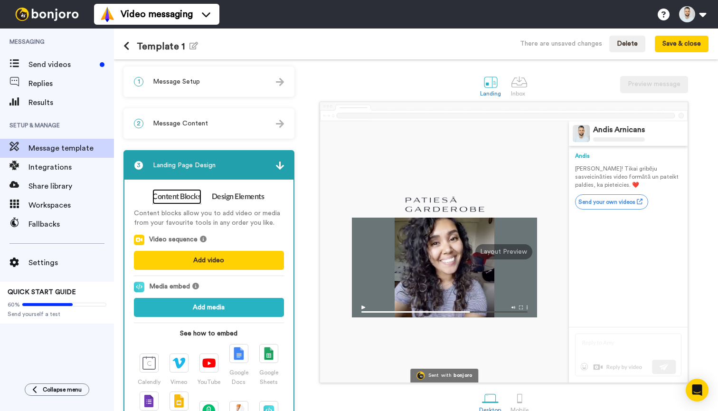
scroll to position [0, 0]
click at [669, 45] on button "Save & close" at bounding box center [682, 44] width 54 height 17
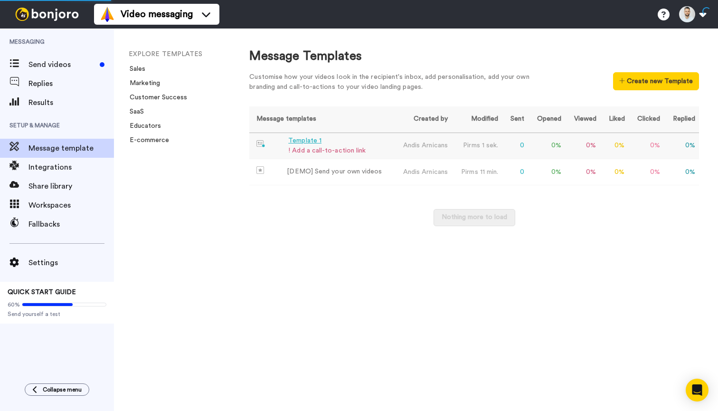
click at [313, 141] on div "Template 1" at bounding box center [326, 141] width 77 height 10
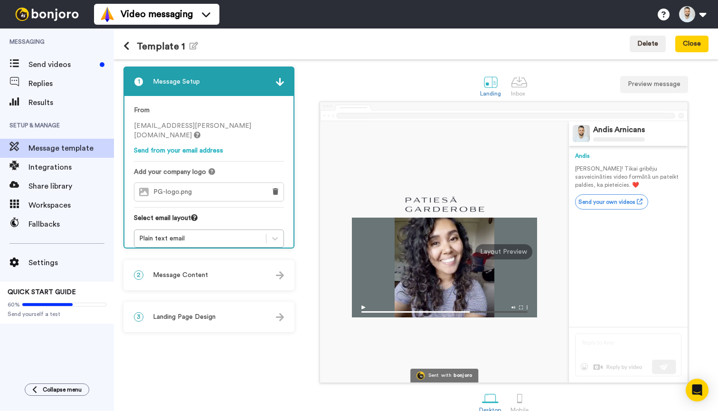
click at [217, 320] on div "3 Landing Page Design" at bounding box center [208, 316] width 169 height 28
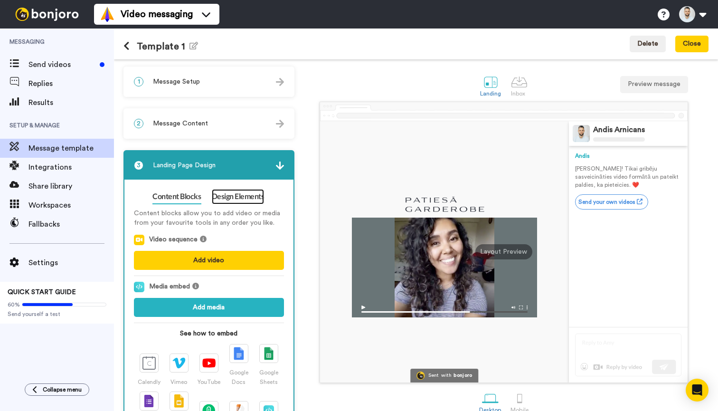
click at [245, 200] on link "Design Elements" at bounding box center [238, 196] width 53 height 15
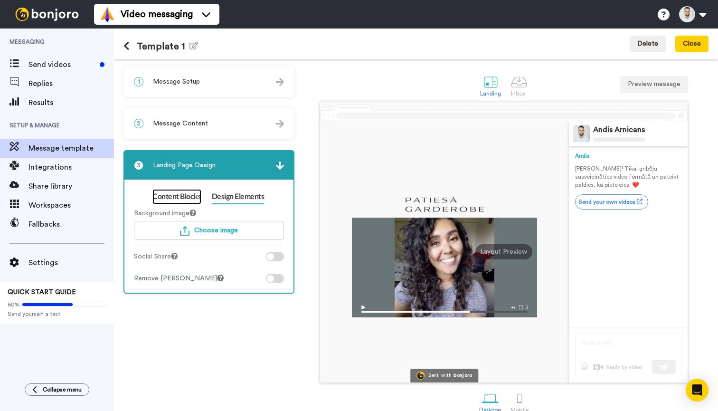
click at [191, 198] on link "Content Blocks" at bounding box center [176, 196] width 48 height 15
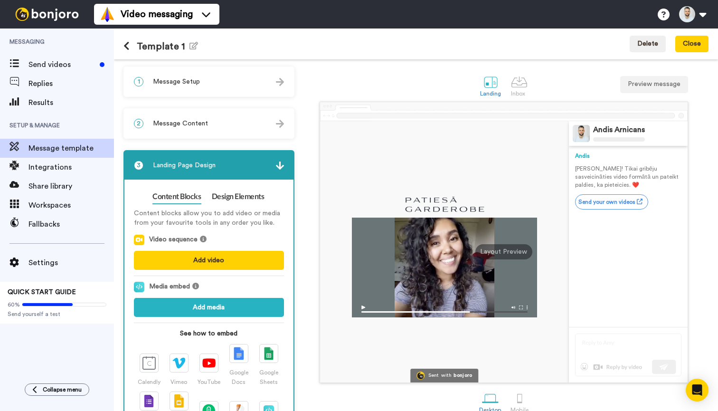
click at [210, 71] on div "1 Message Setup" at bounding box center [208, 81] width 169 height 28
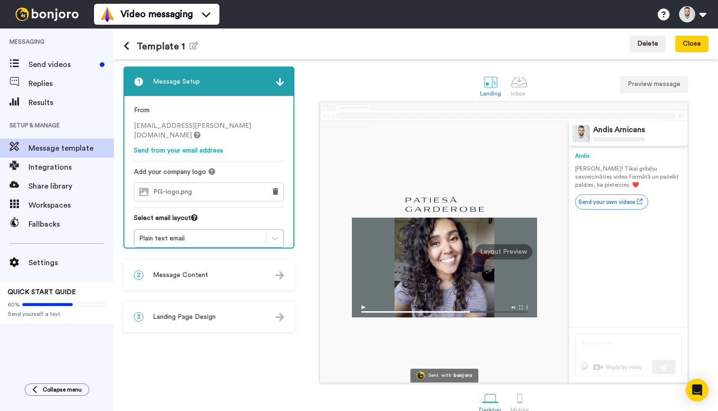
click at [177, 275] on span "Message Content" at bounding box center [180, 274] width 55 height 9
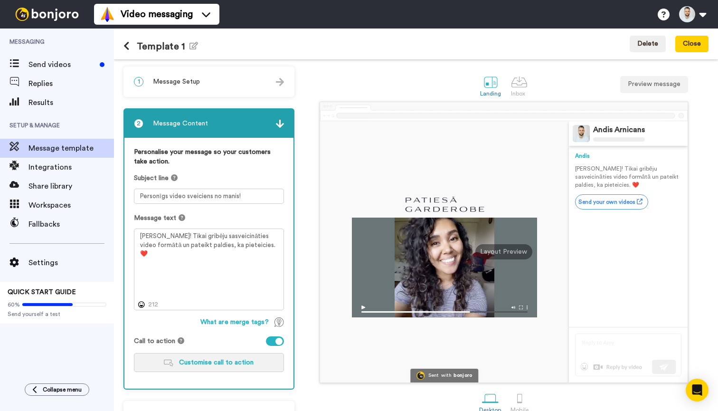
click at [203, 366] on span "Customise call to action" at bounding box center [216, 362] width 75 height 7
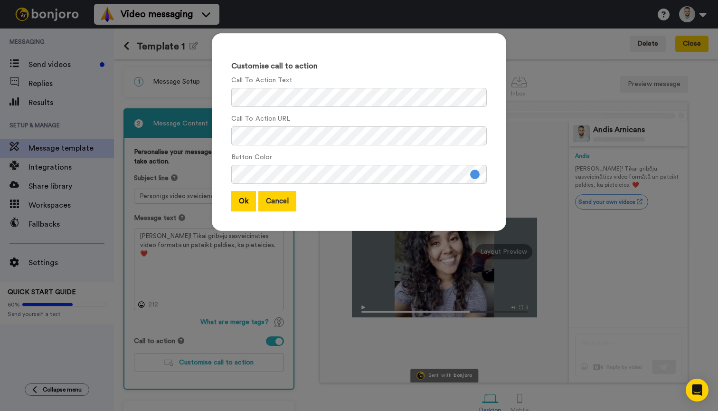
click at [273, 209] on button "Cancel" at bounding box center [277, 201] width 38 height 20
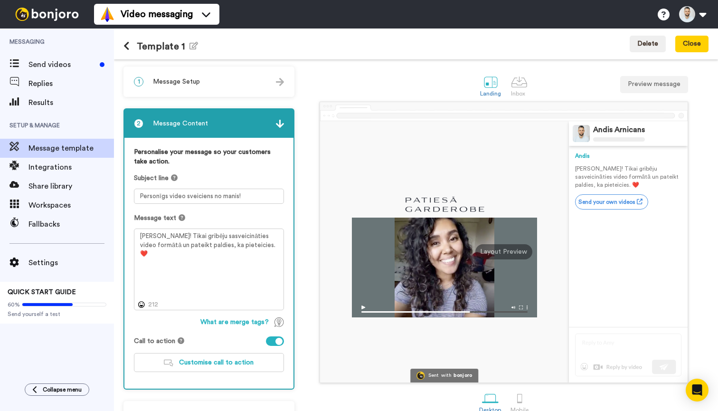
click at [277, 341] on div at bounding box center [278, 341] width 7 height 7
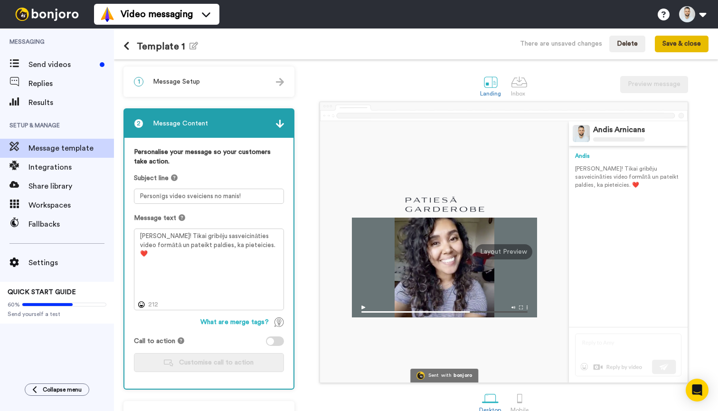
click at [694, 42] on button "Save & close" at bounding box center [682, 44] width 54 height 17
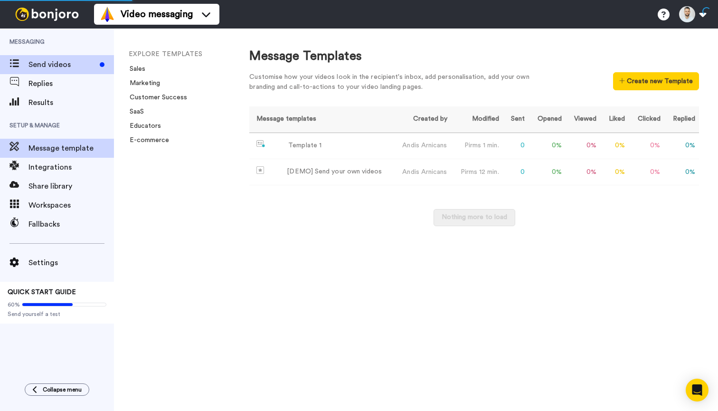
click at [46, 65] on span "Send videos" at bounding box center [61, 64] width 67 height 11
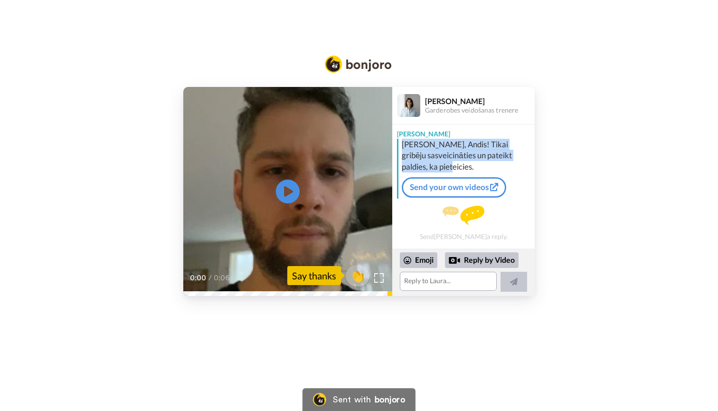
drag, startPoint x: 403, startPoint y: 144, endPoint x: 445, endPoint y: 169, distance: 48.9
click at [445, 169] on div "Sveika, Andis! Tikai gribēju sasveicināties un pateikt paldies, ka pieteicies." at bounding box center [467, 156] width 131 height 34
copy div "Sveika, Andis! Tikai gribēju sasveicināties un pateikt paldies, ka pieteicies."
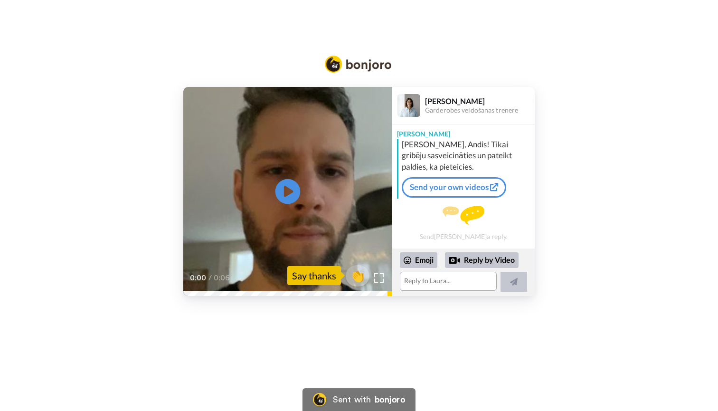
click at [290, 196] on icon at bounding box center [287, 191] width 25 height 25
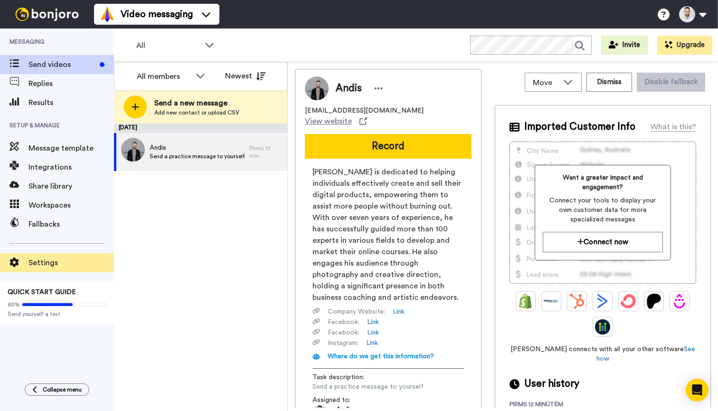
click at [34, 262] on span "Settings" at bounding box center [70, 262] width 85 height 11
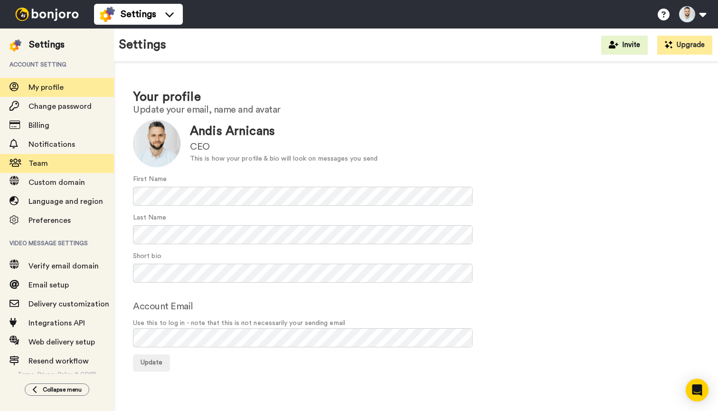
click at [55, 166] on span "Team" at bounding box center [70, 163] width 85 height 11
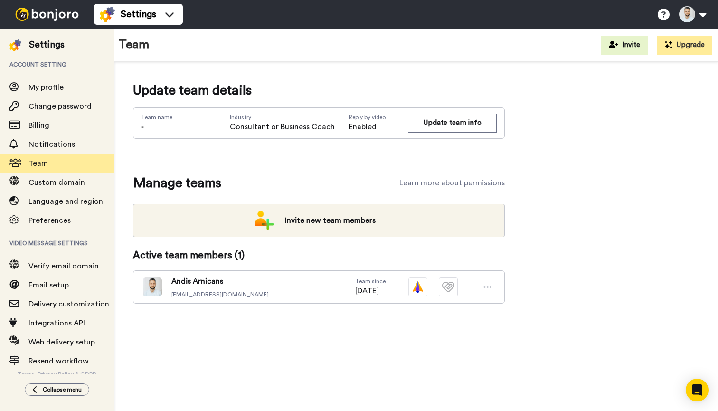
click at [485, 286] on icon at bounding box center [487, 286] width 9 height 9
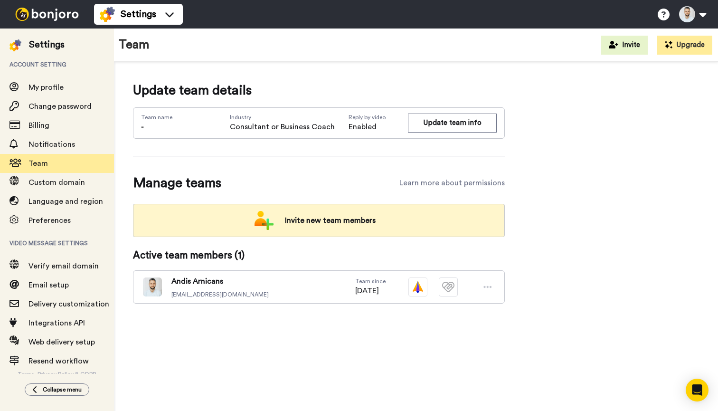
click at [301, 226] on span "Invite new team members" at bounding box center [330, 220] width 106 height 19
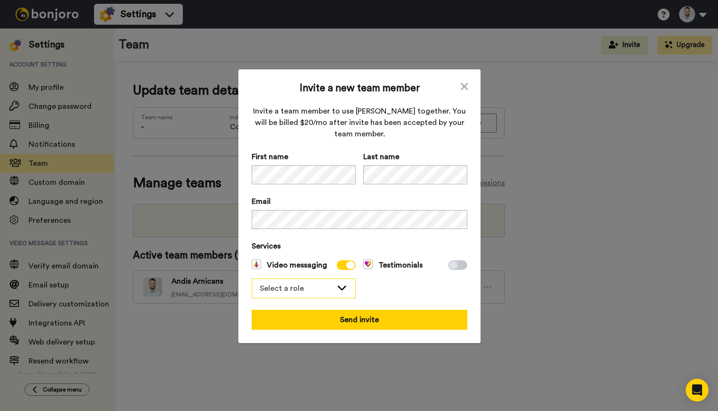
click at [285, 294] on div "Select a role" at bounding box center [296, 288] width 73 height 11
click at [294, 330] on span "Filmer" at bounding box center [275, 323] width 37 height 11
click at [464, 82] on icon at bounding box center [464, 86] width 9 height 11
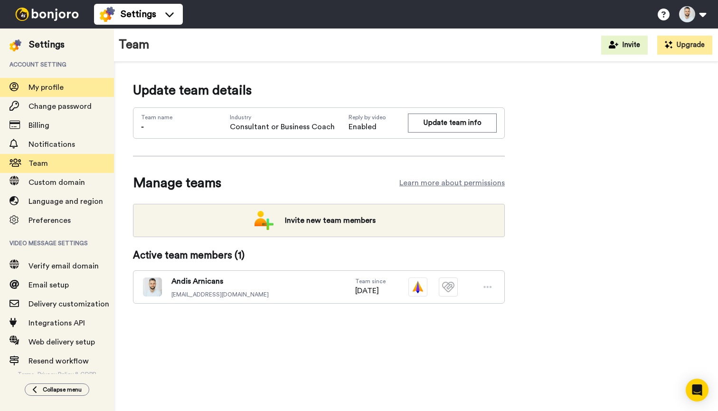
click at [59, 85] on span "My profile" at bounding box center [70, 87] width 85 height 11
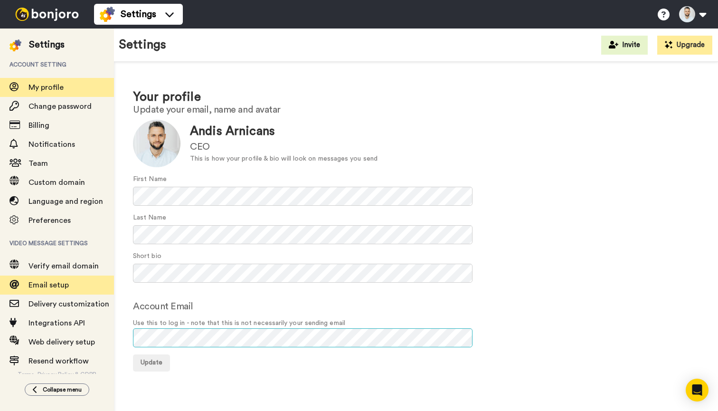
scroll to position [5, 0]
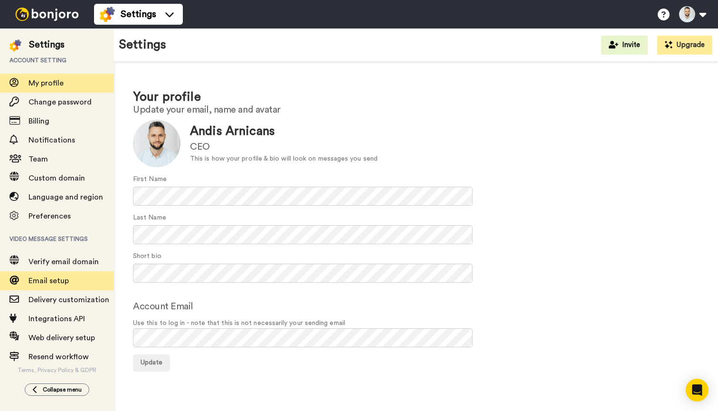
click at [58, 284] on span "Email setup" at bounding box center [48, 281] width 40 height 8
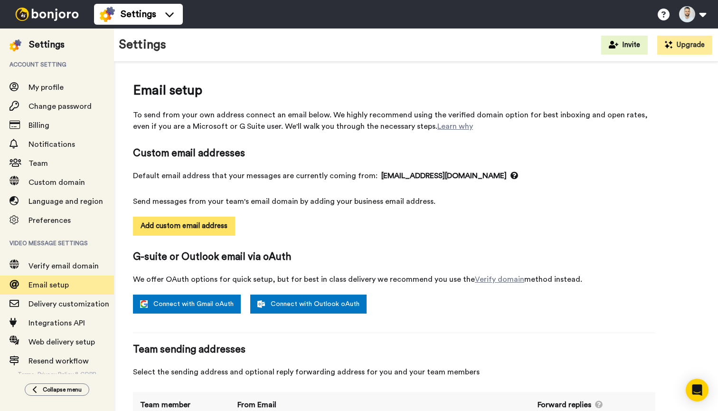
click at [179, 223] on button "Add custom email address" at bounding box center [184, 226] width 102 height 19
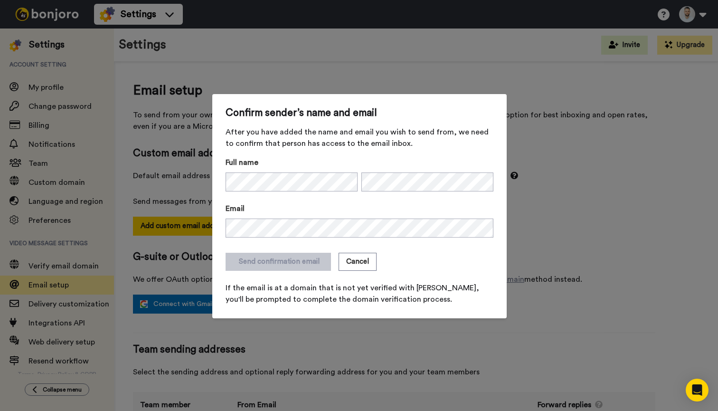
click at [440, 256] on div "Send confirmation email Cancel" at bounding box center [360, 262] width 268 height 18
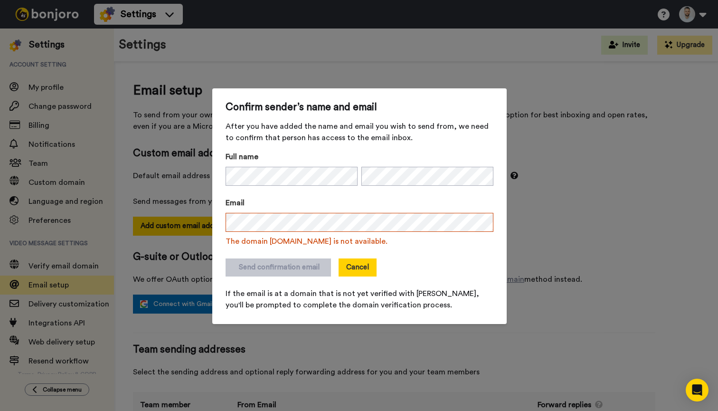
click at [363, 270] on button "Cancel" at bounding box center [358, 267] width 38 height 18
